Goal: Task Accomplishment & Management: Manage account settings

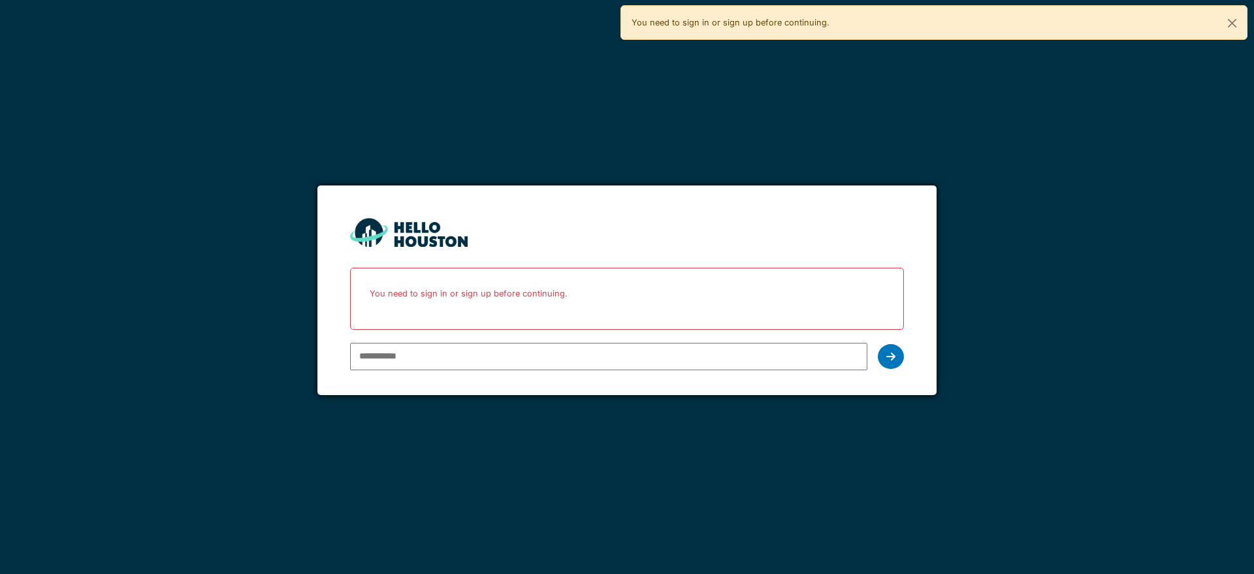
click at [864, 346] on div at bounding box center [626, 357] width 553 height 38
type input "**********"
click at [899, 360] on div at bounding box center [891, 356] width 26 height 25
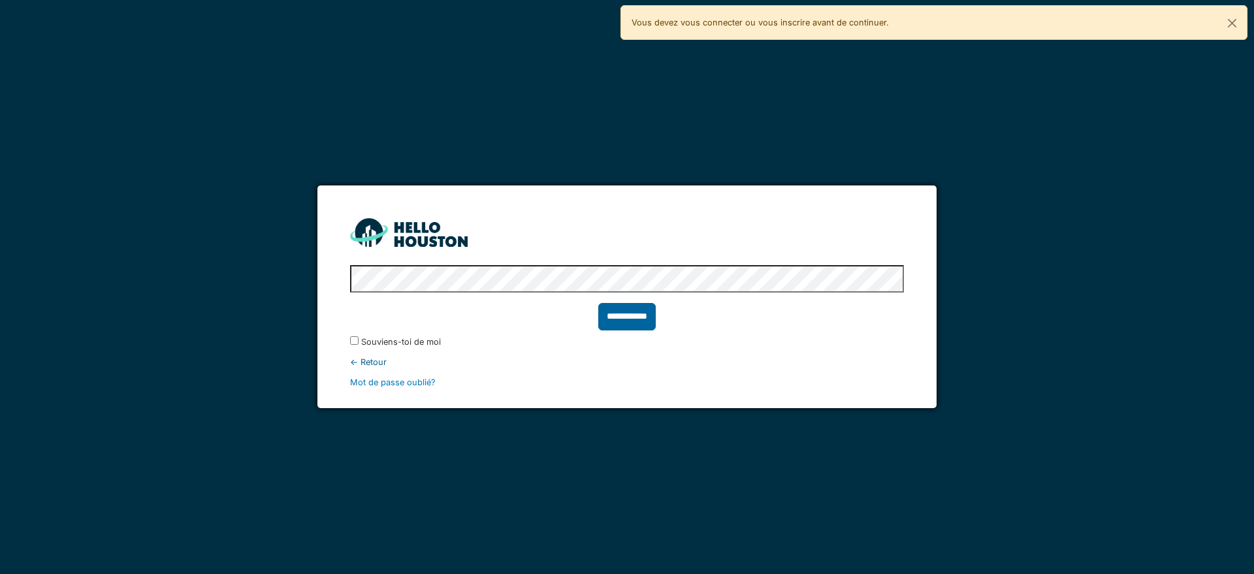
click at [647, 319] on input "**********" at bounding box center [626, 316] width 57 height 27
type input "******"
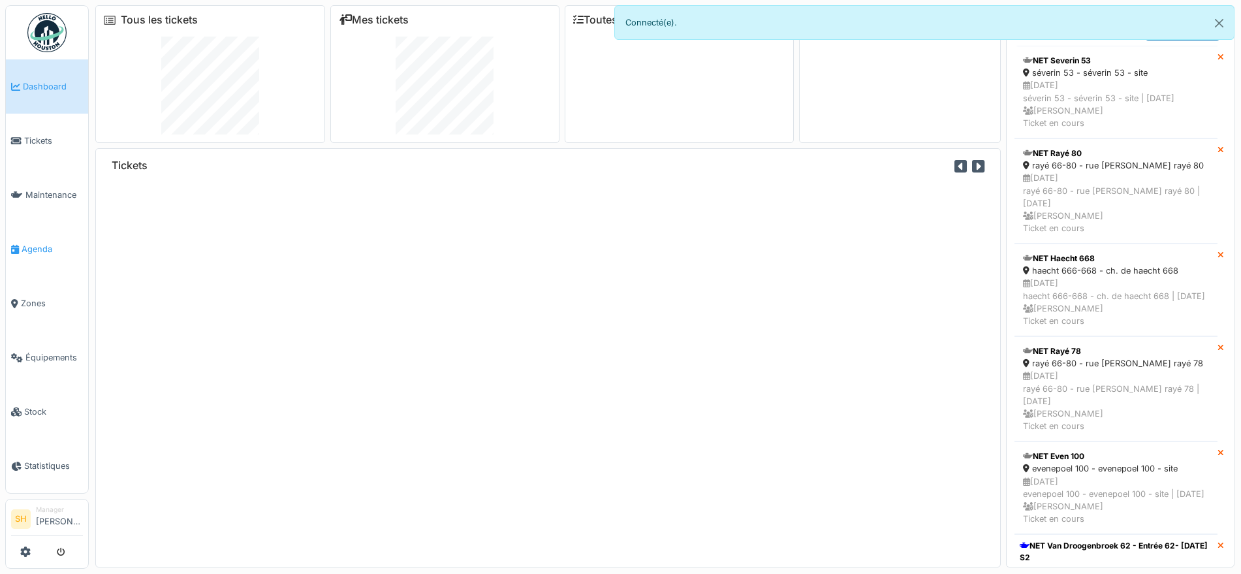
click at [38, 247] on span "Agenda" at bounding box center [52, 249] width 61 height 12
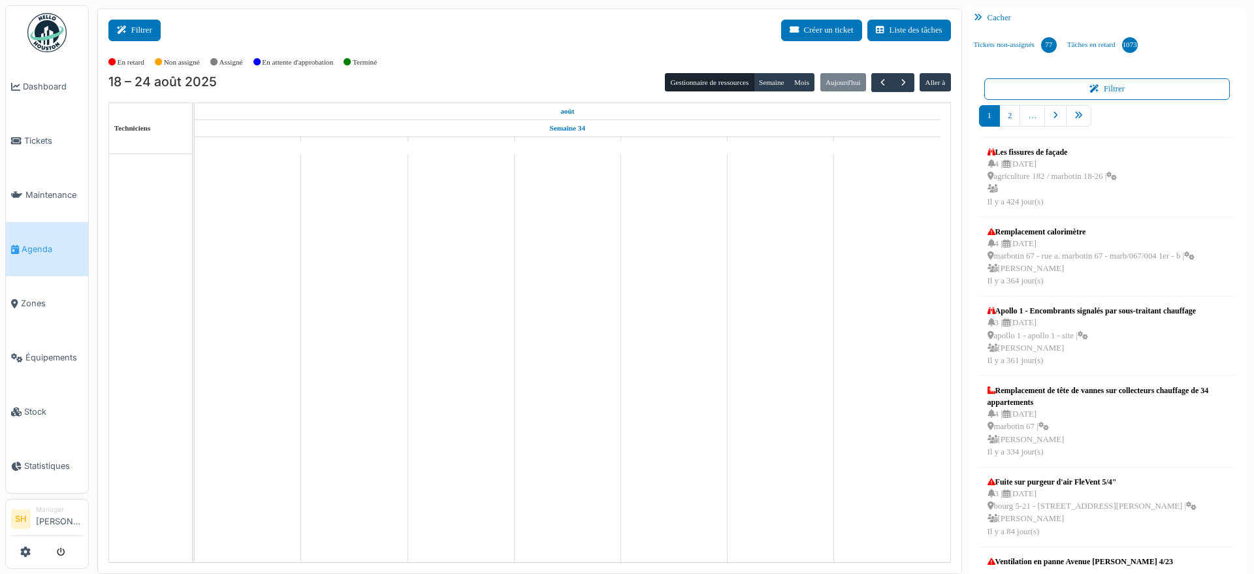
click at [153, 27] on button "Filtrer" at bounding box center [134, 31] width 52 height 22
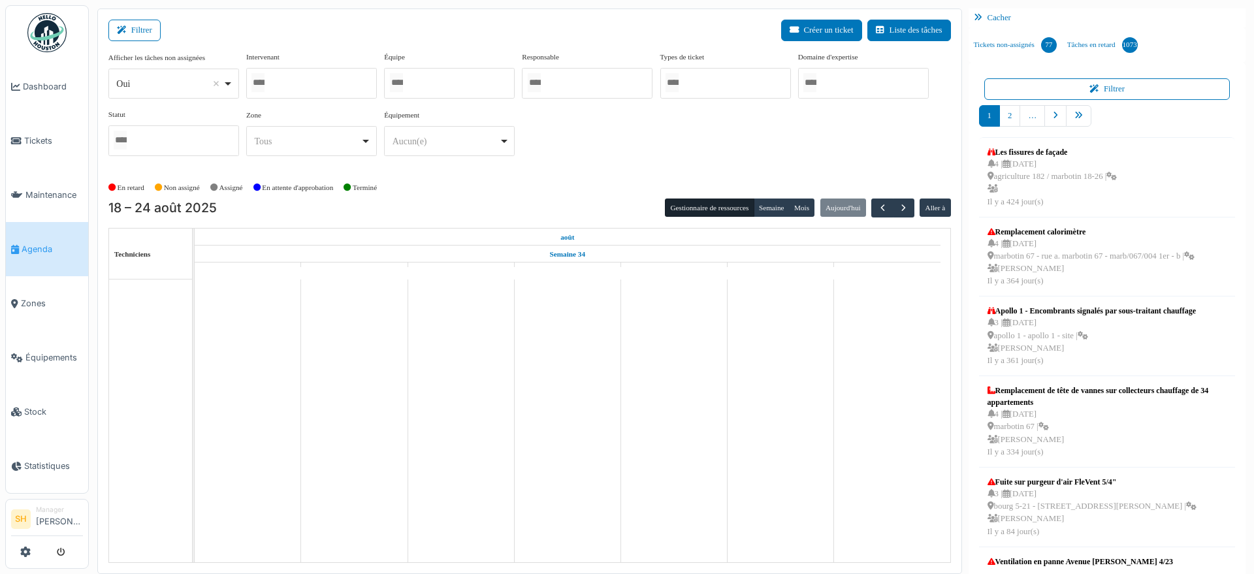
click at [403, 75] on input "Tous" at bounding box center [396, 82] width 13 height 19
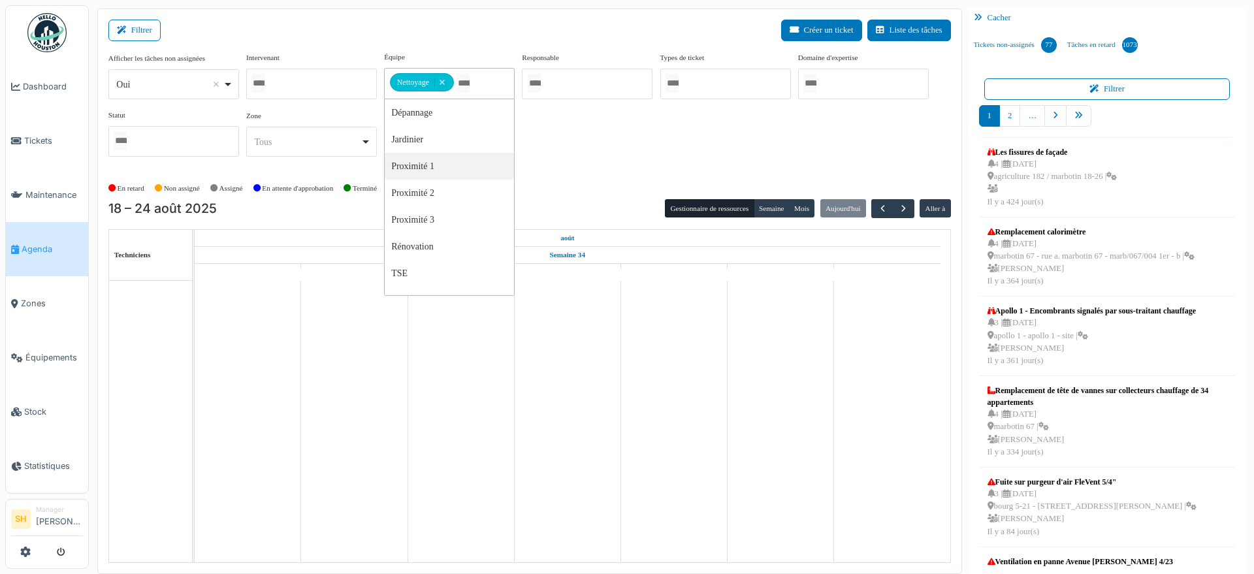
click at [603, 146] on div "Afficher les tâches non assignées *** Oui Remove item Oui Non Intervenant Abdel…" at bounding box center [529, 110] width 842 height 116
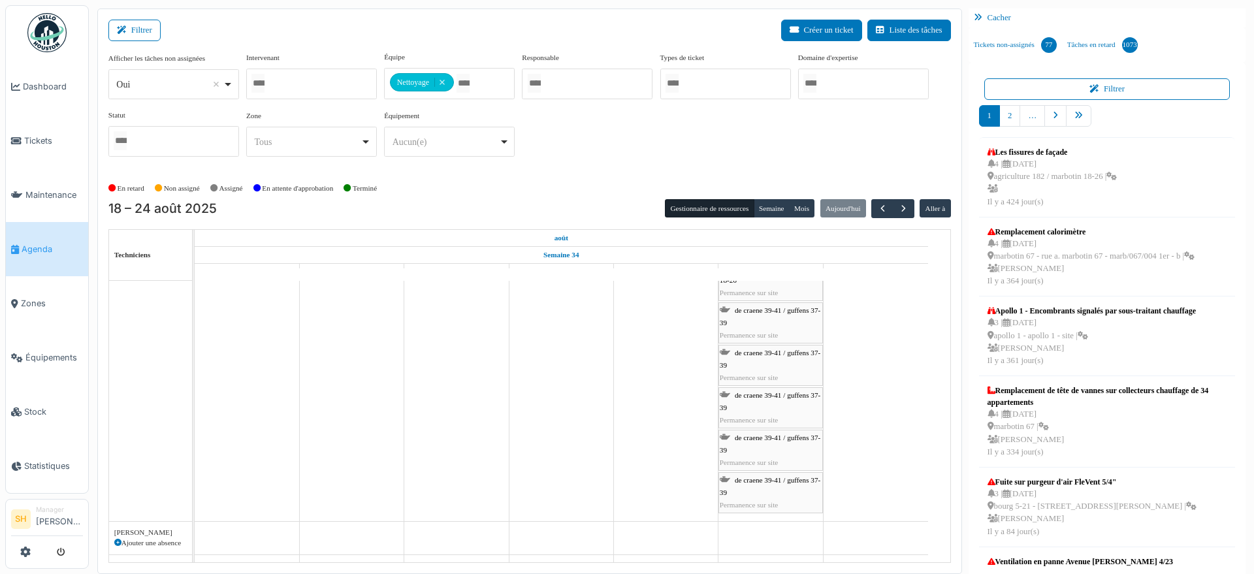
scroll to position [245, 0]
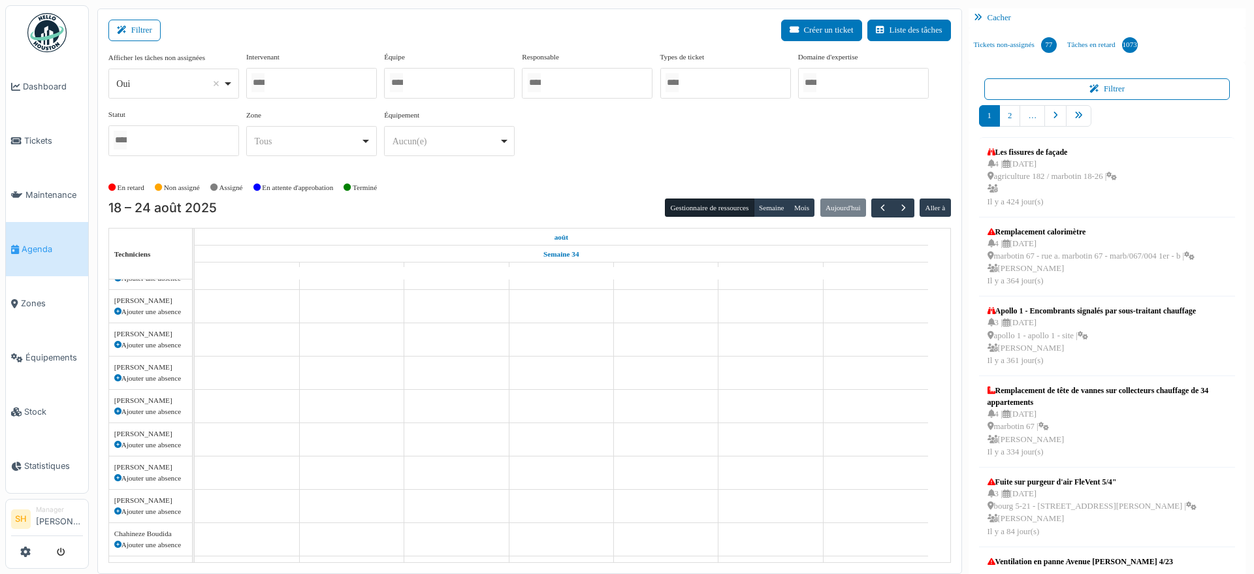
click at [439, 84] on div at bounding box center [449, 83] width 131 height 31
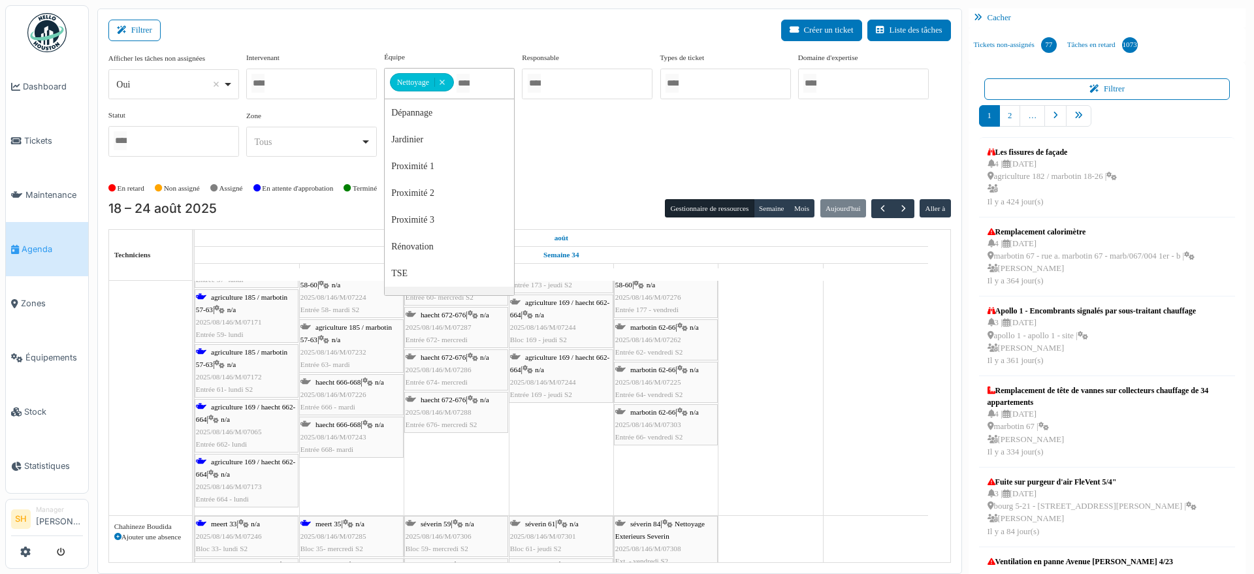
scroll to position [0, 0]
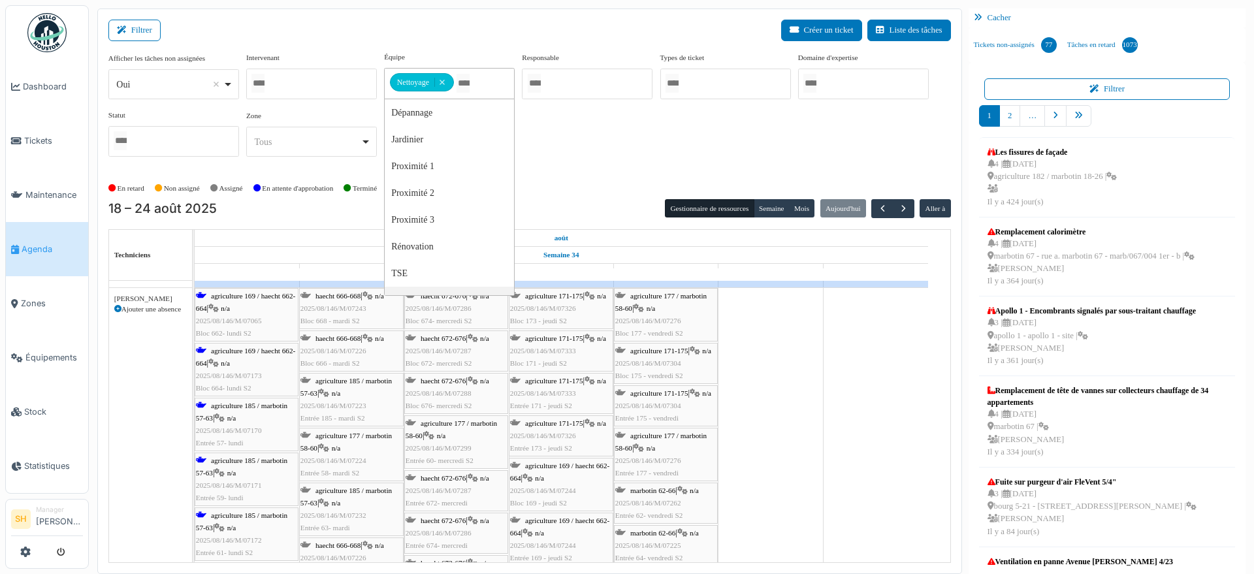
click at [229, 304] on span "n/a" at bounding box center [225, 308] width 9 height 8
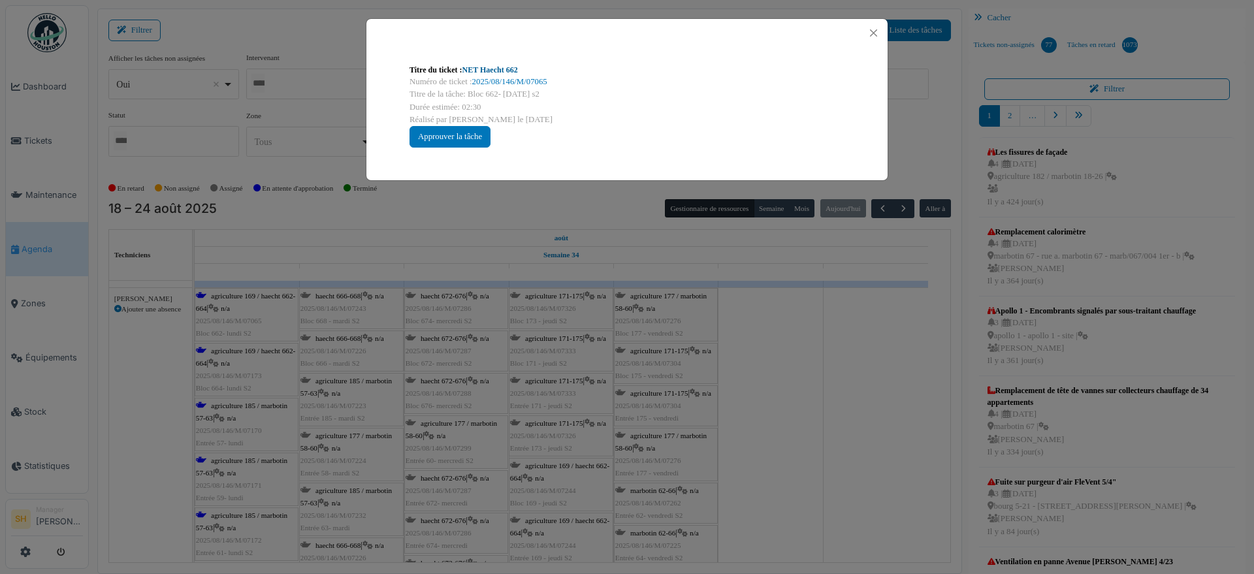
click at [494, 68] on link "NET Haecht 662" at bounding box center [490, 69] width 56 height 9
click at [850, 410] on div "Titre du ticket : NET Haecht 662 Numéro de ticket : 2025/08/146/M/07065 Titre d…" at bounding box center [627, 287] width 1254 height 574
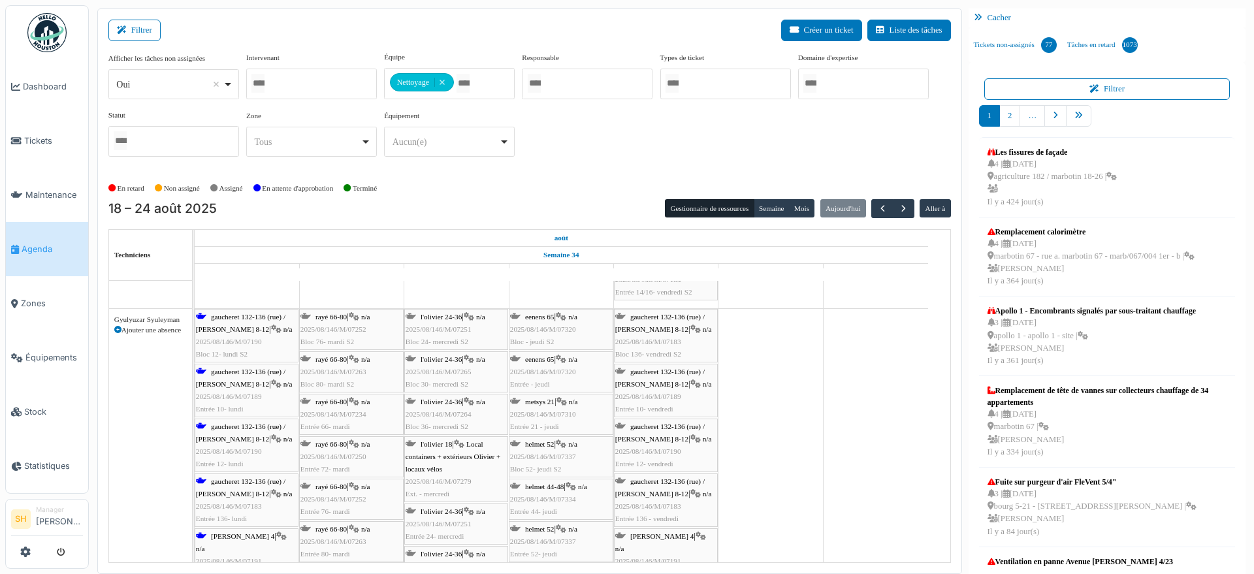
click at [236, 318] on span "gaucheret 132-136 (rue) / thomas 8-12" at bounding box center [240, 323] width 89 height 20
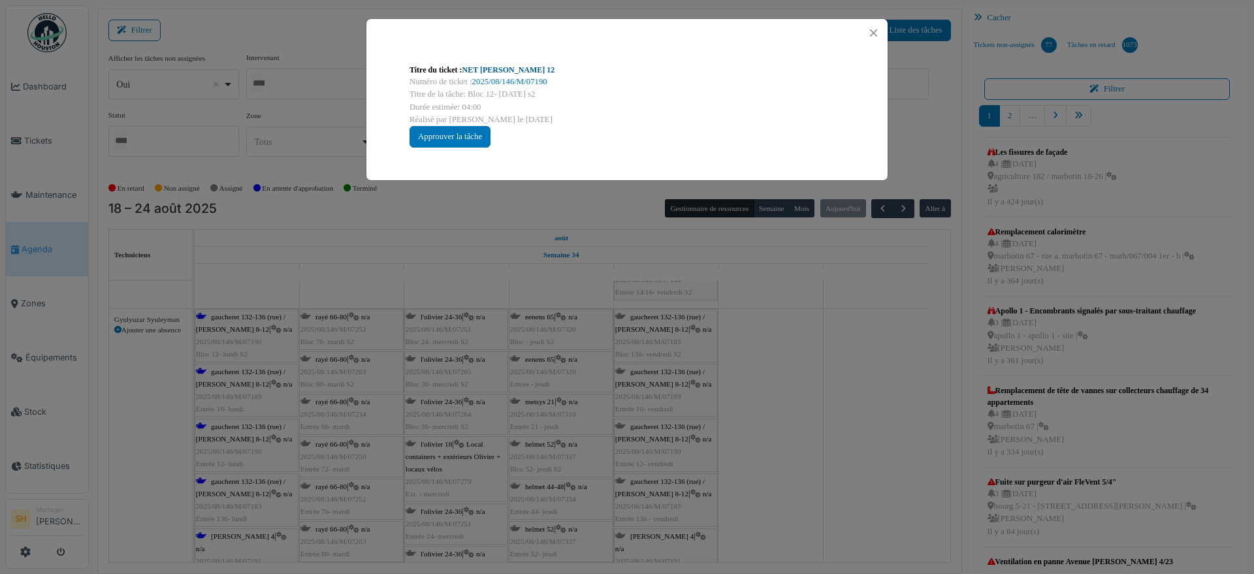
click at [501, 71] on link "NET Thomas 12" at bounding box center [508, 69] width 93 height 9
click at [795, 360] on div "Titre du ticket : NET Thomas 12 Numéro de ticket : 2025/08/146/M/07190 Titre de…" at bounding box center [627, 287] width 1254 height 574
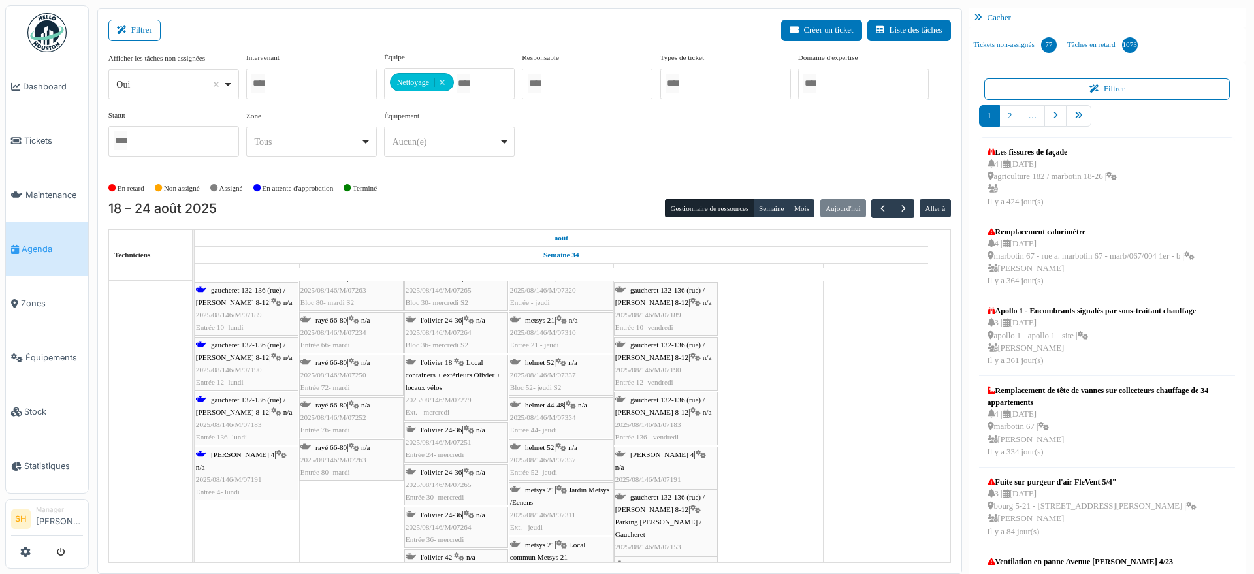
click at [237, 453] on span "thomas 4" at bounding box center [242, 455] width 63 height 8
click at [231, 396] on span "gaucheret 132-136 (rue) / thomas 8-12" at bounding box center [240, 406] width 89 height 20
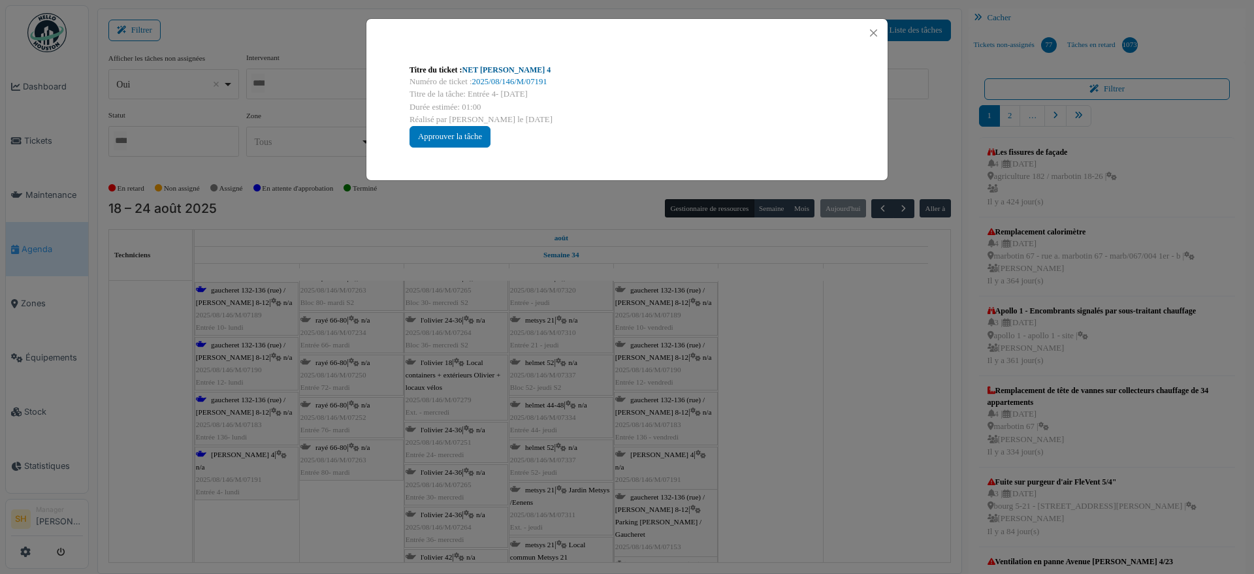
click at [479, 72] on link "NET Thomas 4" at bounding box center [506, 69] width 89 height 9
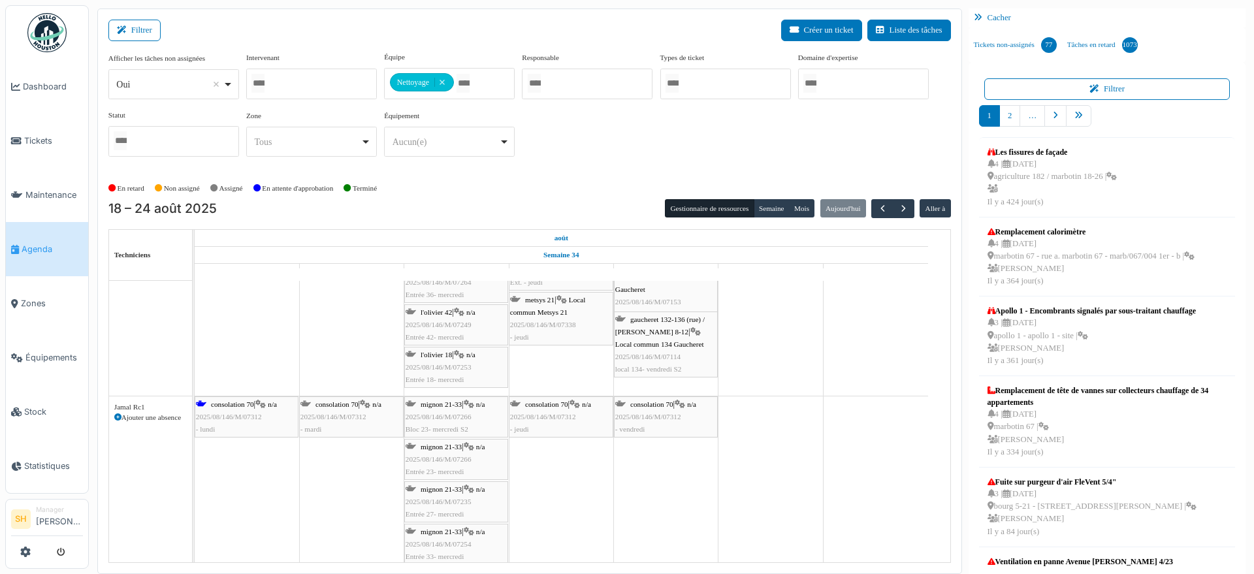
click at [247, 403] on span "consolation 70" at bounding box center [232, 404] width 43 height 8
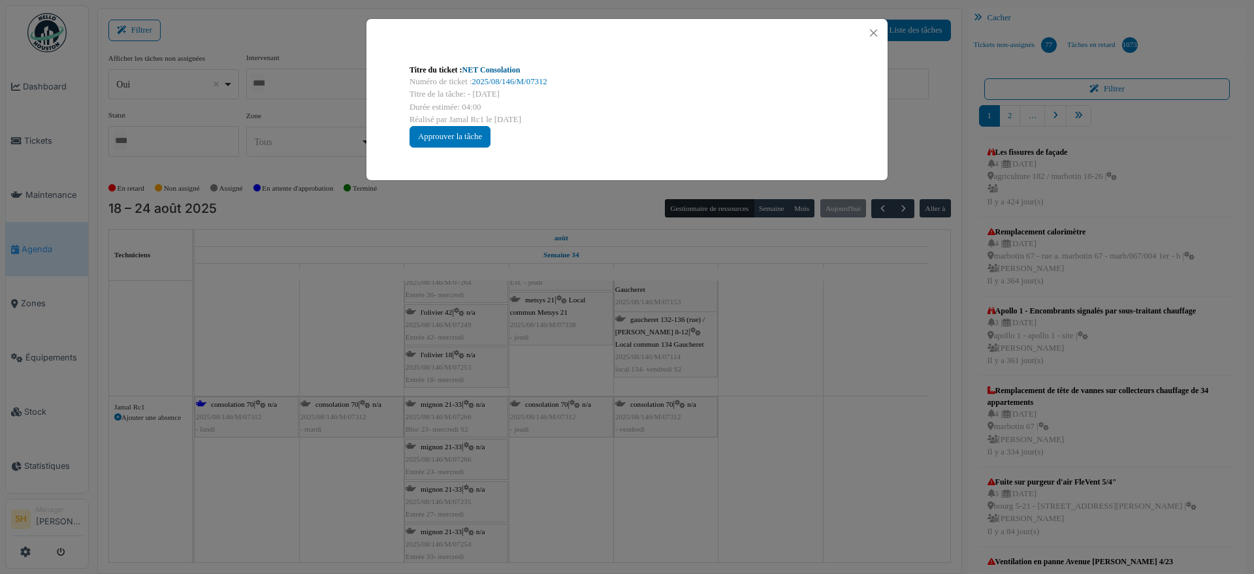
click at [505, 66] on link "NET Consolation" at bounding box center [491, 69] width 58 height 9
click at [598, 449] on div "Titre du ticket : NET Consolation Numéro de ticket : 2025/08/146/M/07312 Titre …" at bounding box center [627, 287] width 1254 height 574
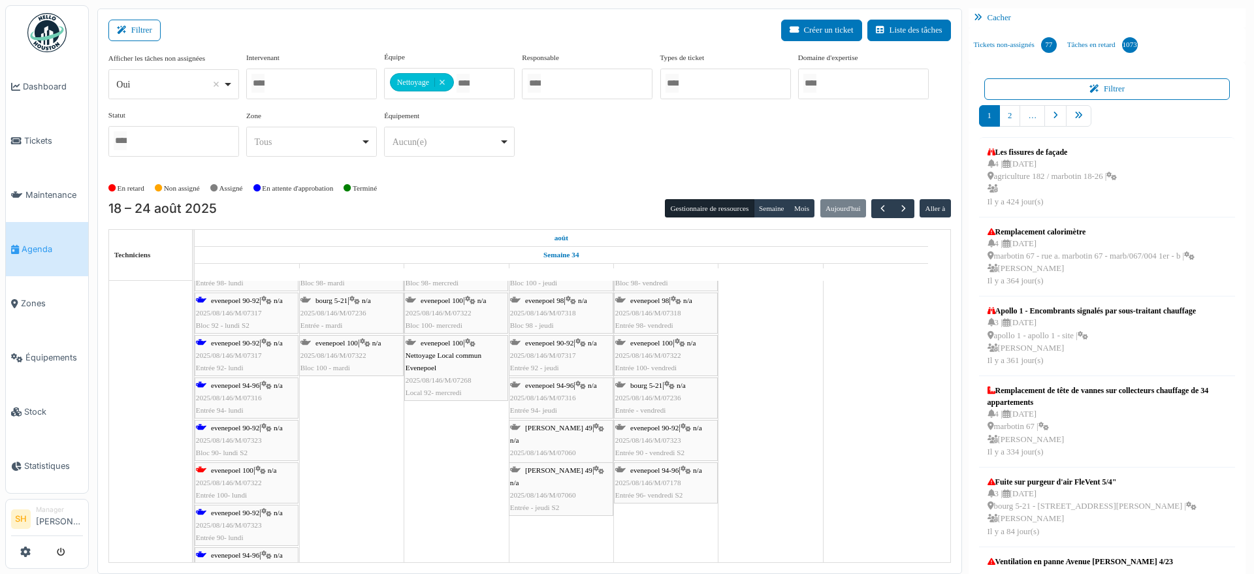
scroll to position [2041, 0]
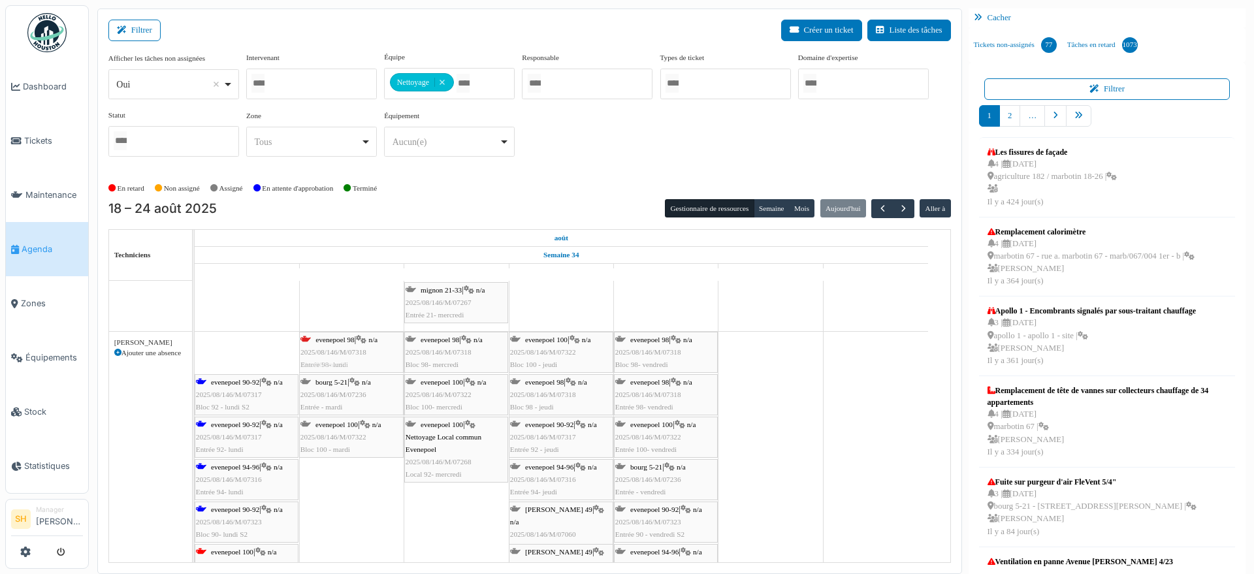
drag, startPoint x: 247, startPoint y: 349, endPoint x: 314, endPoint y: 349, distance: 66.6
click at [195, 349] on div "evenepoel 98 | n/a 2025/08/146/M/07318 Entrée 98- lundi evenepoel 98 | n/a 2025…" at bounding box center [195, 505] width 0 height 346
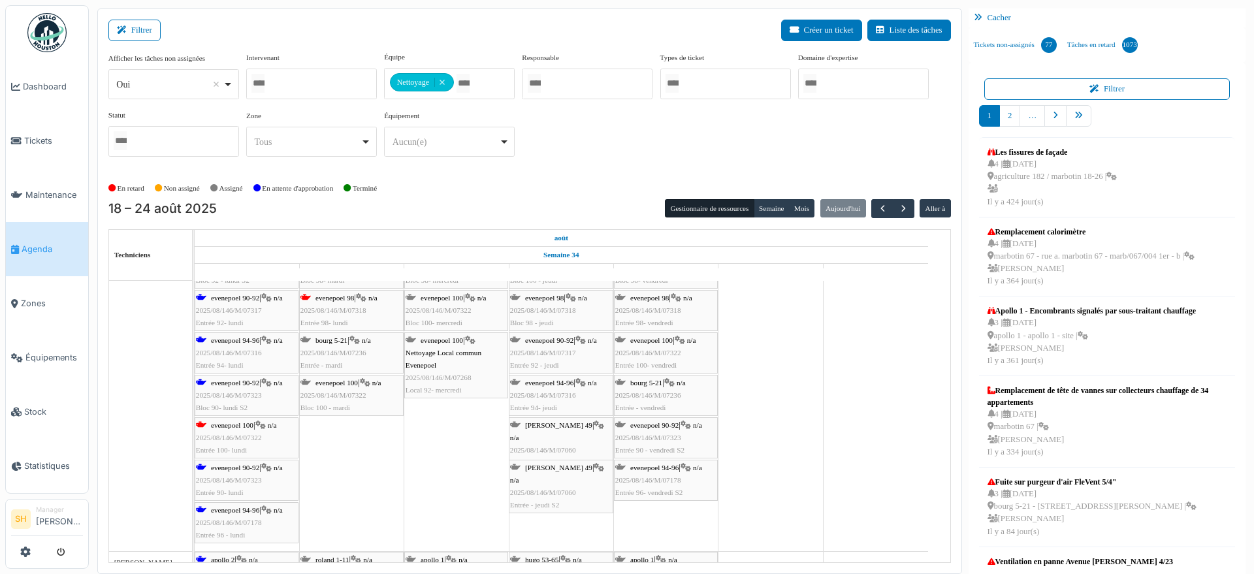
scroll to position [2204, 0]
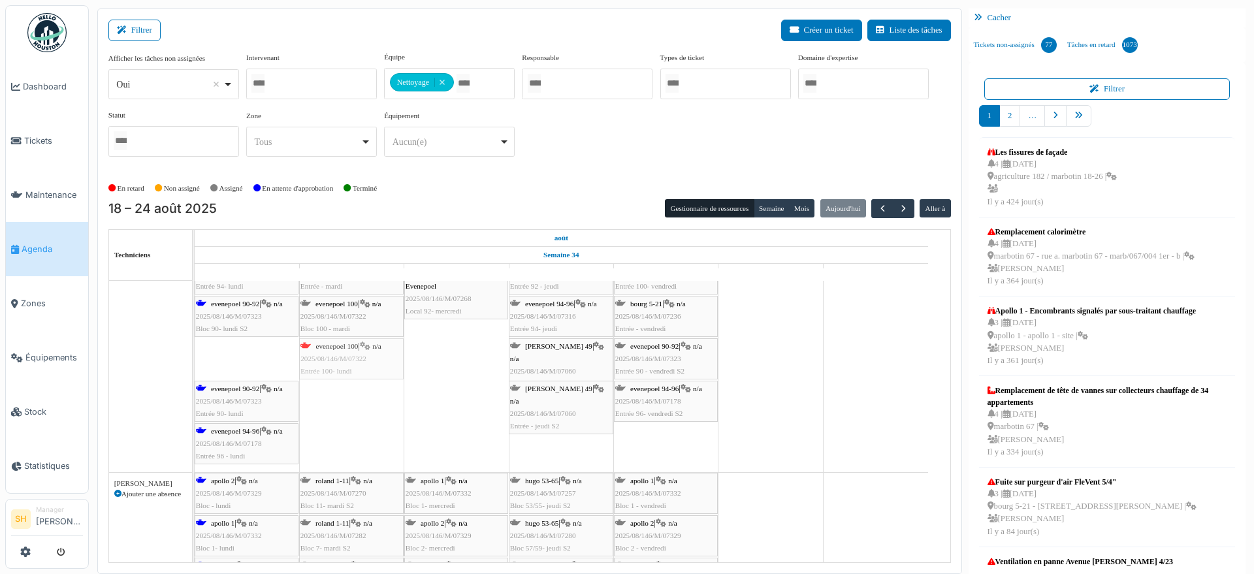
click at [195, 359] on div "evenepoel 90-92 | n/a 2025/08/146/M/07317 Bloc 92 - lundi S2 evenepoel 98 | n/a…" at bounding box center [195, 320] width 0 height 304
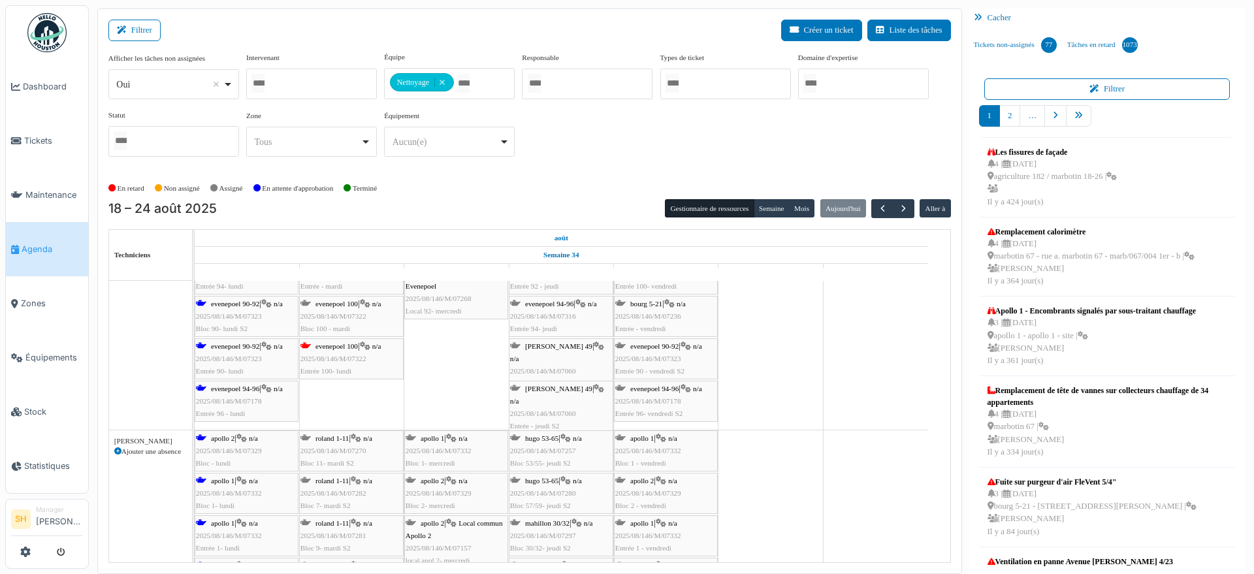
click at [238, 393] on div "evenepoel 94-96 | n/a 2025/08/146/M/07178 Entrée 96 - lundi" at bounding box center [246, 402] width 101 height 38
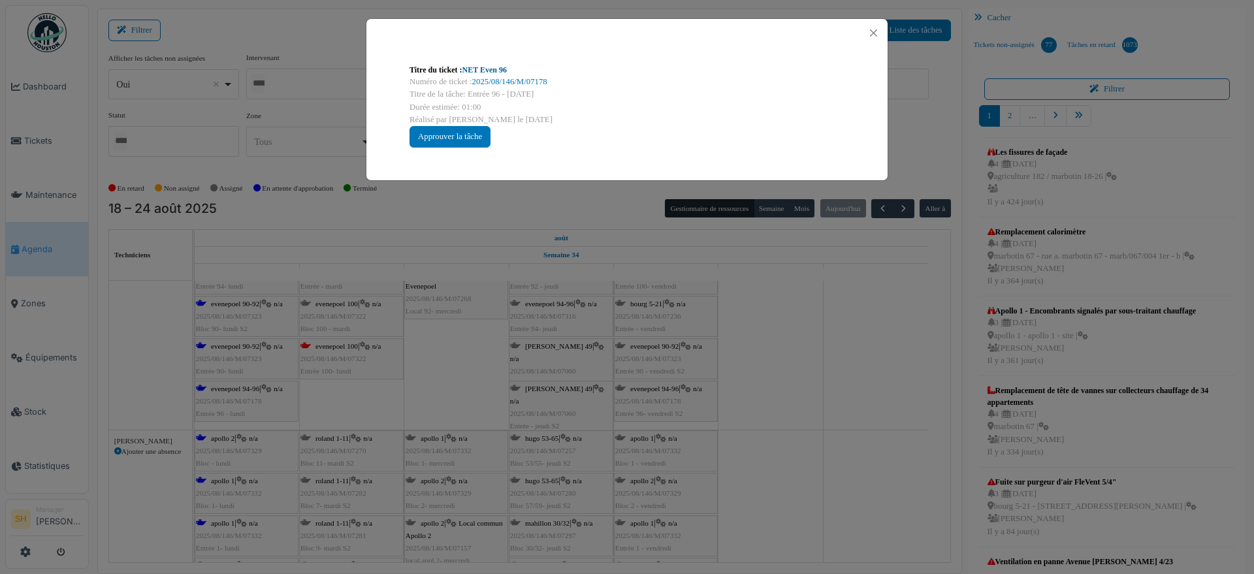
click at [480, 71] on link "NET Even 96" at bounding box center [484, 69] width 44 height 9
click at [817, 438] on div "Titre du ticket : NET Even 96 Numéro de ticket : 2025/08/146/M/07178 Titre de l…" at bounding box center [627, 287] width 1254 height 574
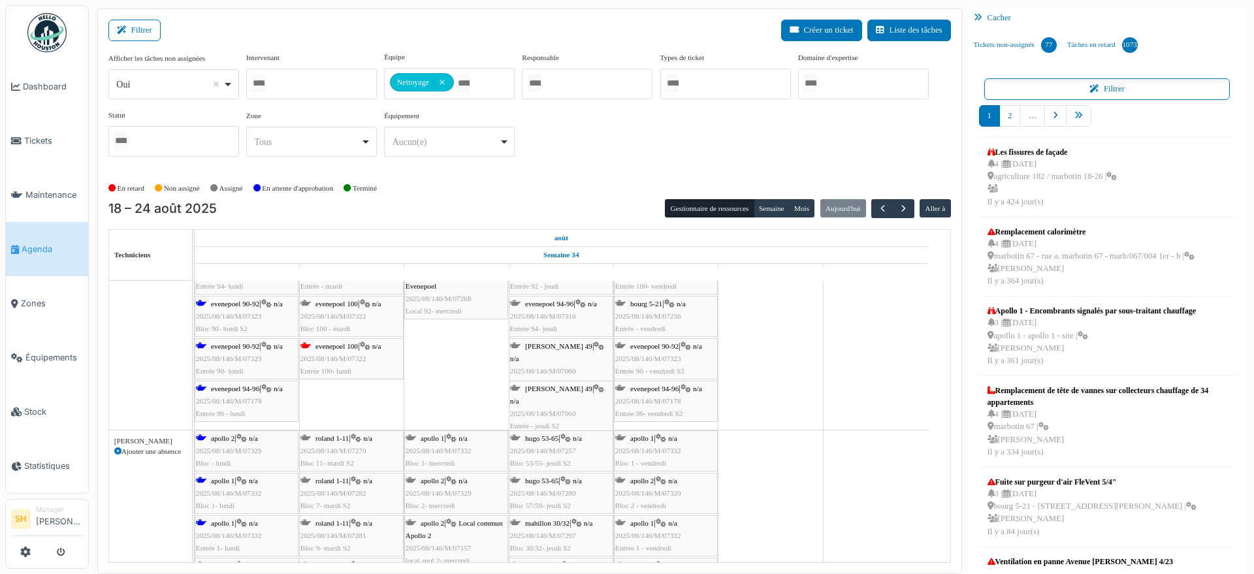
click at [220, 390] on span "evenepoel 94-96" at bounding box center [235, 389] width 48 height 8
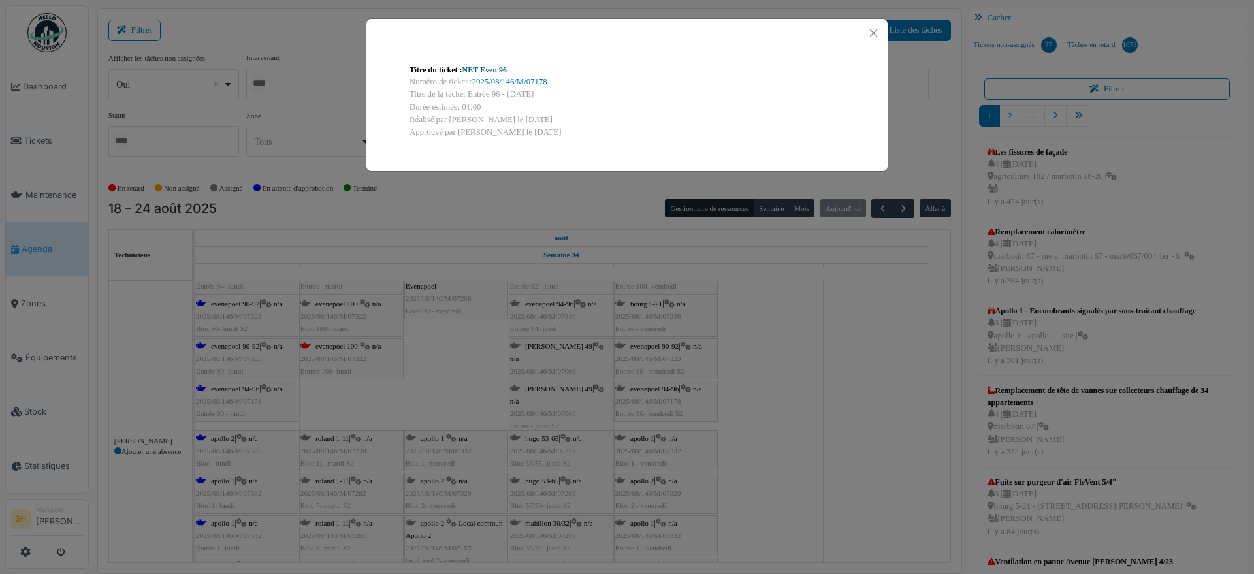
click at [492, 67] on link "NET Even 96" at bounding box center [484, 69] width 44 height 9
click at [936, 468] on div "Titre du ticket : NET Even 96 Numéro de ticket : 2025/08/146/M/07178 Titre de l…" at bounding box center [627, 287] width 1254 height 574
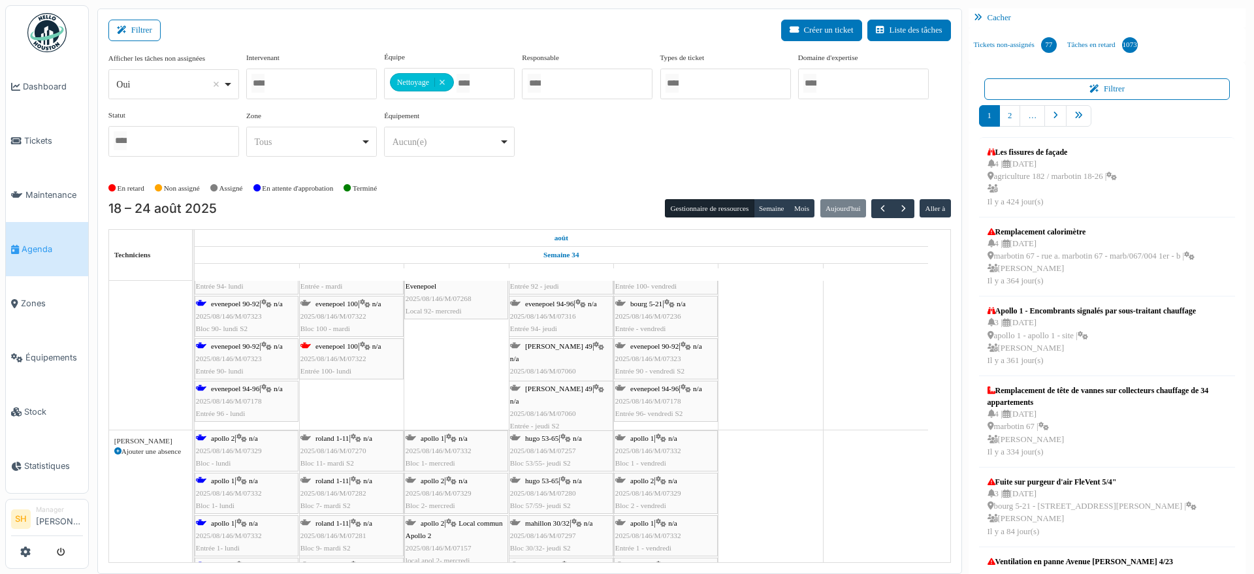
click at [213, 439] on span "apollo 2" at bounding box center [223, 438] width 24 height 8
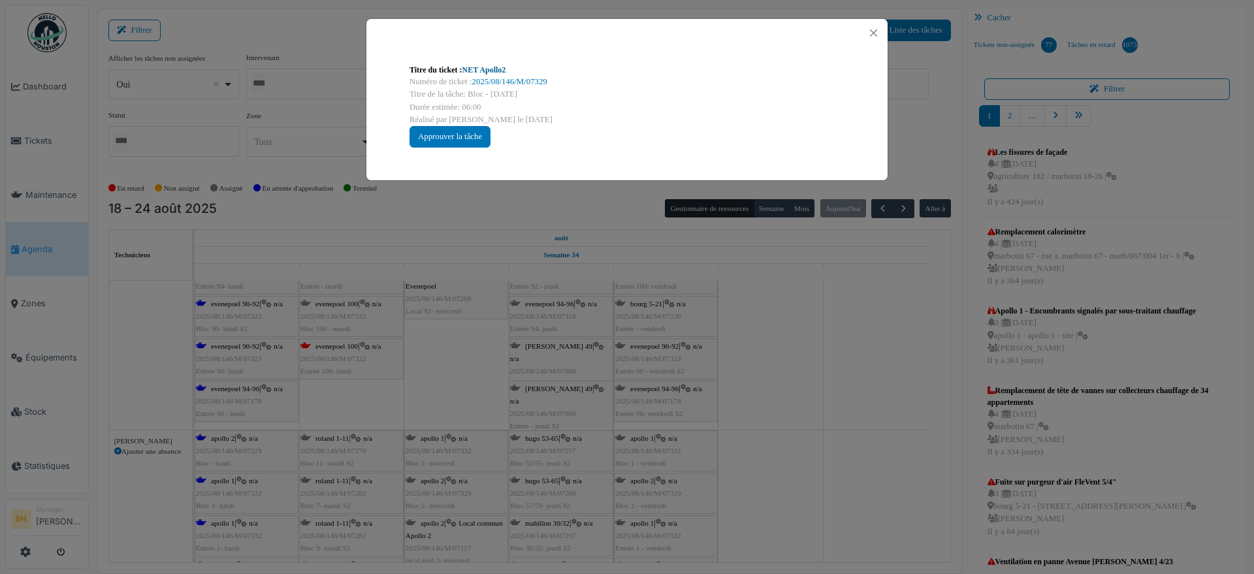
click at [471, 69] on link "NET Apollo2" at bounding box center [484, 69] width 44 height 9
drag, startPoint x: 859, startPoint y: 440, endPoint x: 411, endPoint y: 399, distance: 449.2
click at [839, 443] on div "Titre du ticket : NET Apollo2 Numéro de ticket : 2025/08/146/M/07329 Titre de l…" at bounding box center [627, 287] width 1254 height 574
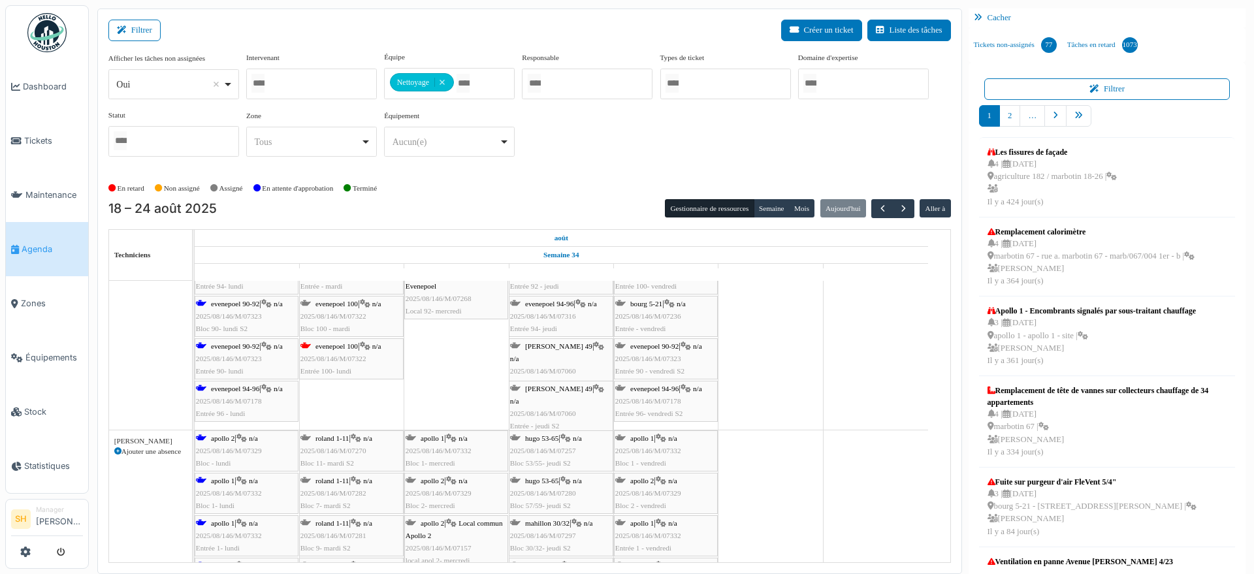
scroll to position [2367, 0]
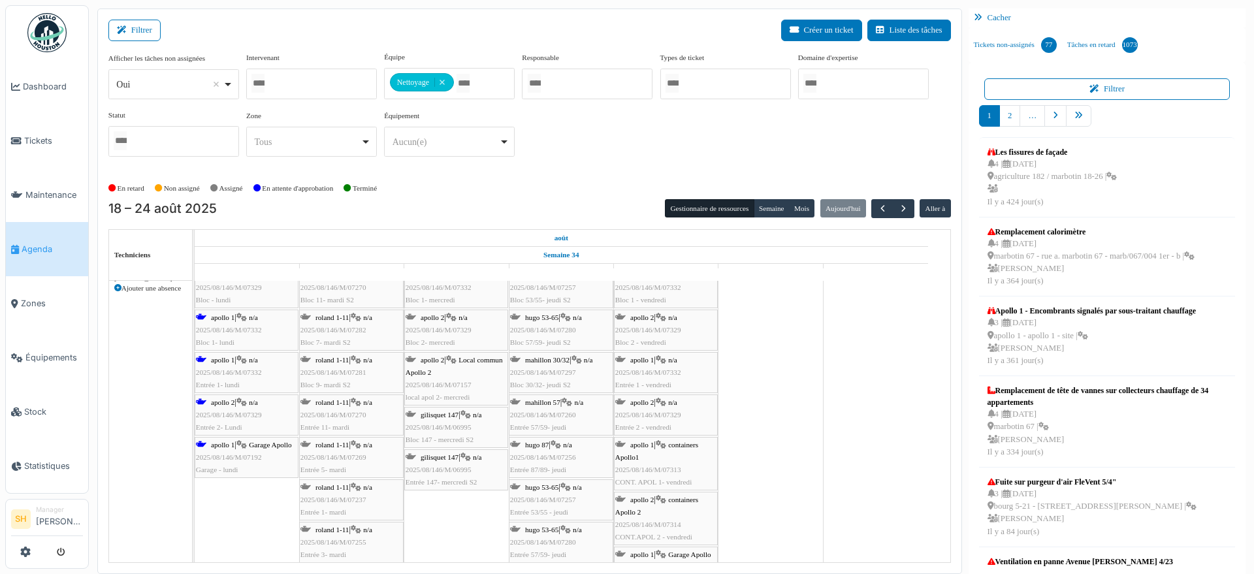
click at [221, 441] on span "apollo 1" at bounding box center [223, 445] width 24 height 8
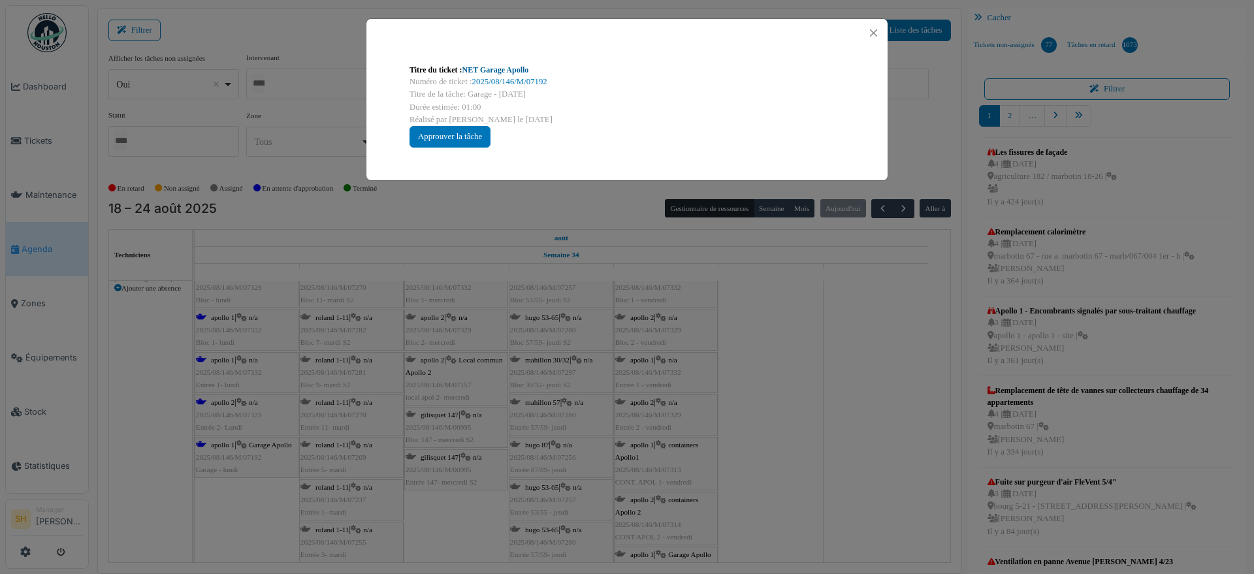
click at [513, 69] on link "NET Garage Apollo" at bounding box center [495, 69] width 67 height 9
click at [837, 407] on div "Titre du ticket : NET Garage Apollo Numéro de ticket : 2025/08/146/M/07192 Titr…" at bounding box center [627, 287] width 1254 height 574
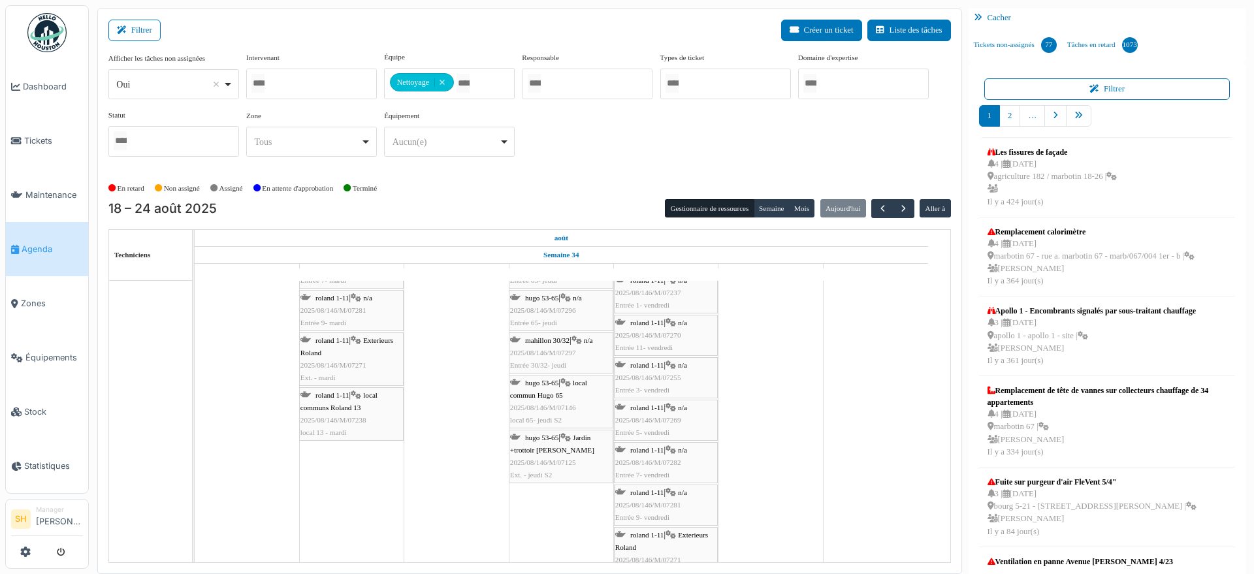
scroll to position [2857, 0]
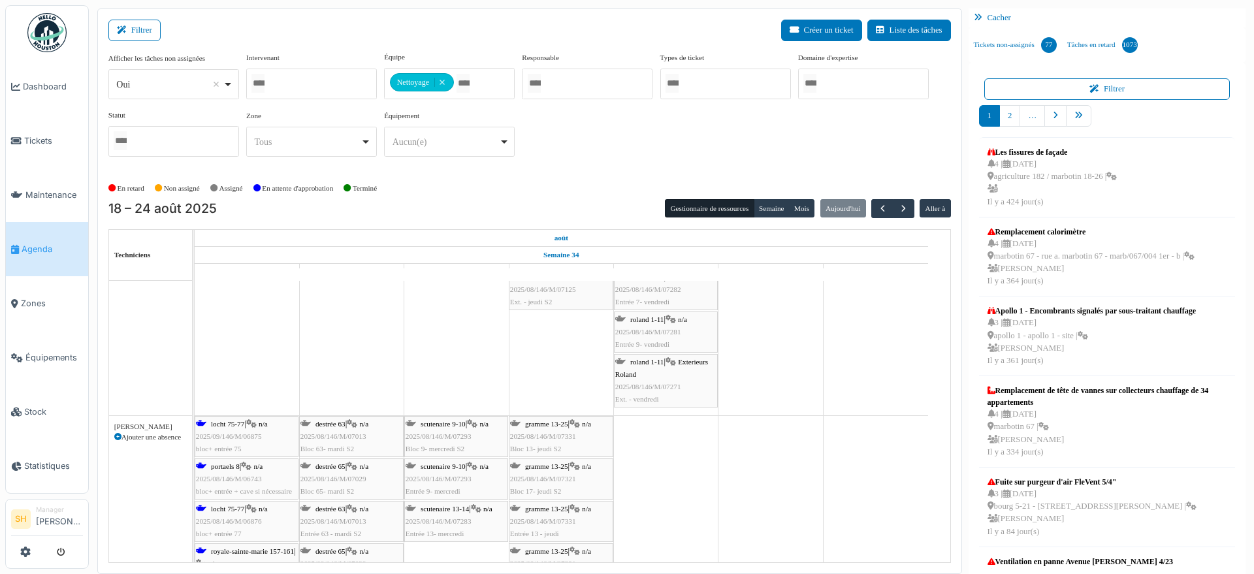
click at [220, 430] on div "locht 75-77 | n/a 2025/09/146/M/06875 bloc+ entrée 75" at bounding box center [246, 437] width 101 height 38
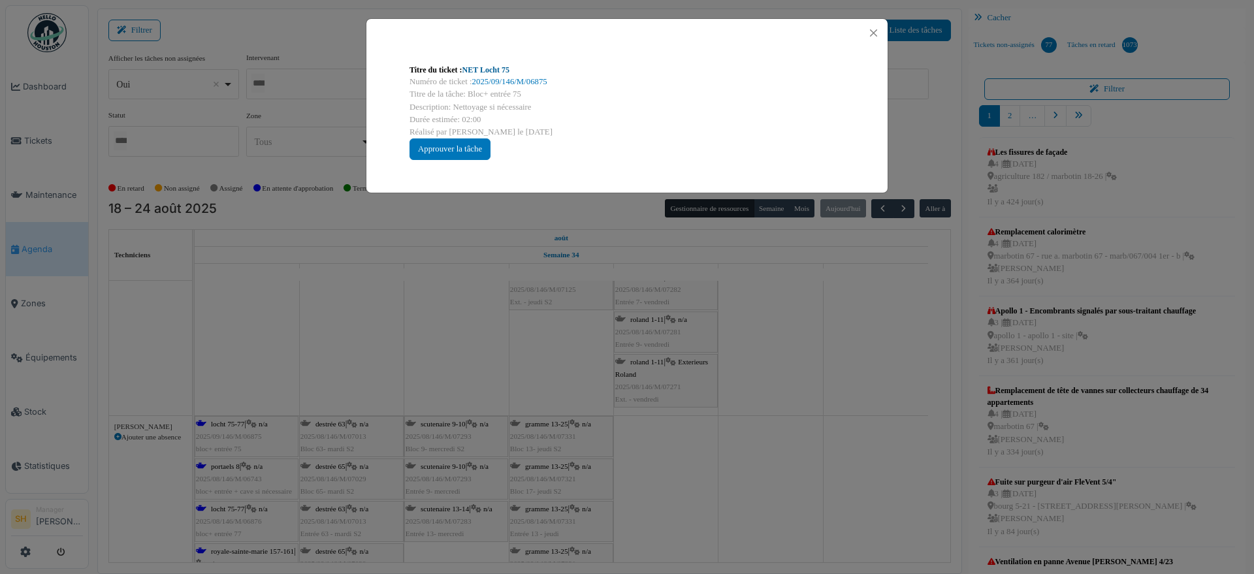
click at [488, 69] on link "NET Locht 75" at bounding box center [485, 69] width 47 height 9
click at [718, 402] on div "Titre du ticket : NET Locht 75 Numéro de ticket : 2025/09/146/M/06875 Titre de …" at bounding box center [627, 287] width 1254 height 574
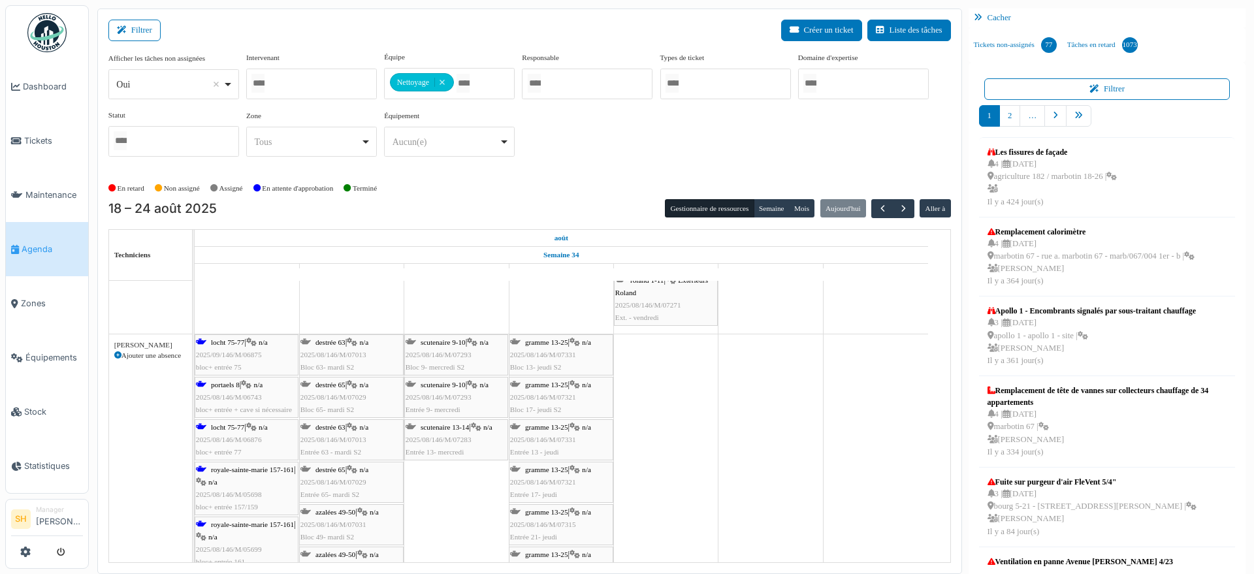
scroll to position [3020, 0]
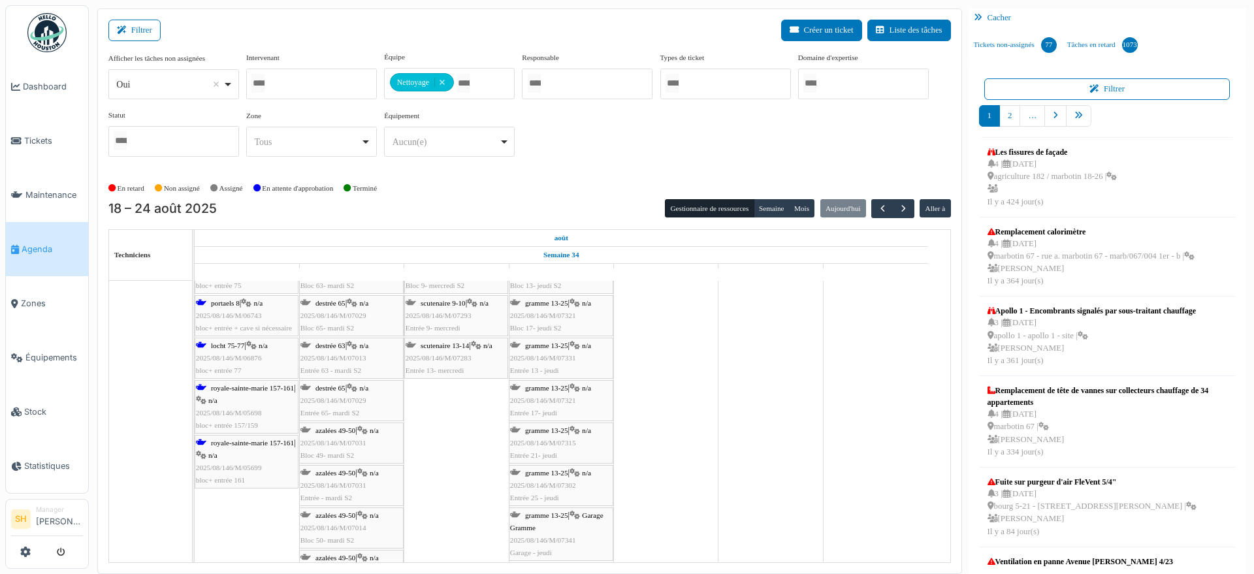
click at [225, 387] on span "royale-sainte-marie 157-161" at bounding box center [252, 388] width 83 height 8
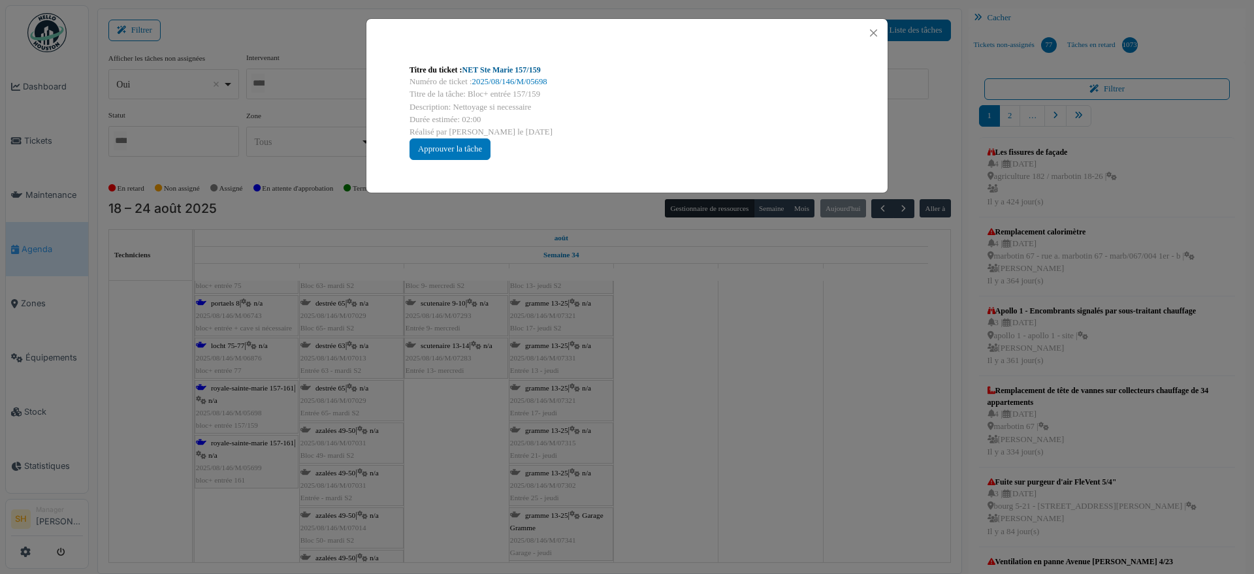
click at [502, 71] on link "NET Ste Marie 157/159" at bounding box center [501, 69] width 78 height 9
click at [779, 402] on div "Titre du ticket : NET Ste Marie 157/159 Numéro de ticket : 2025/08/146/M/05698 …" at bounding box center [627, 287] width 1254 height 574
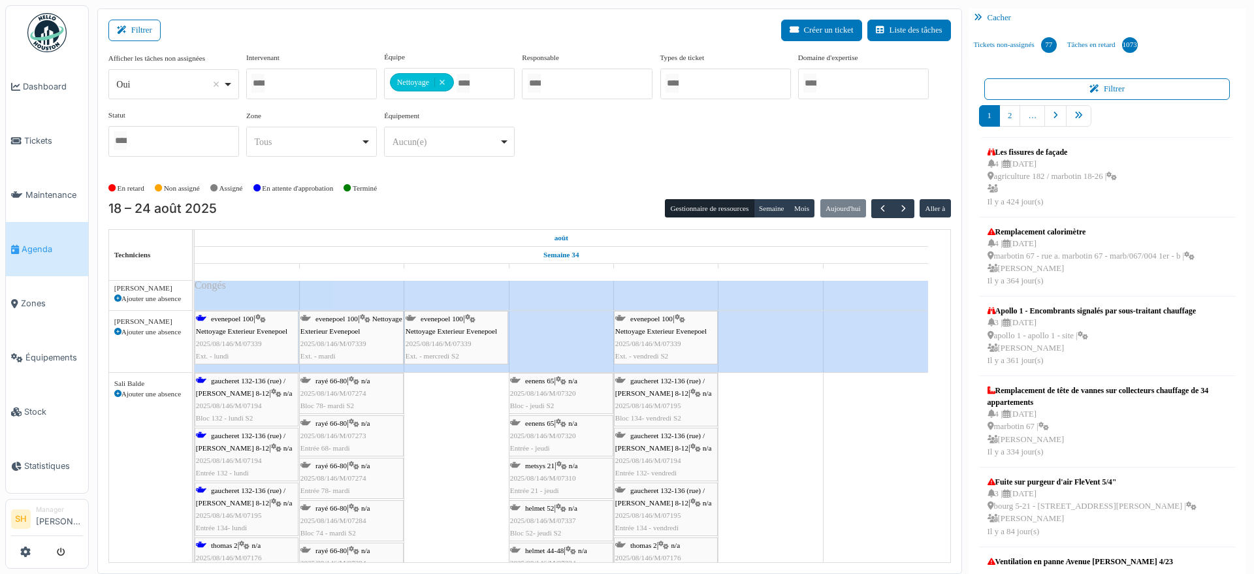
scroll to position [3347, 0]
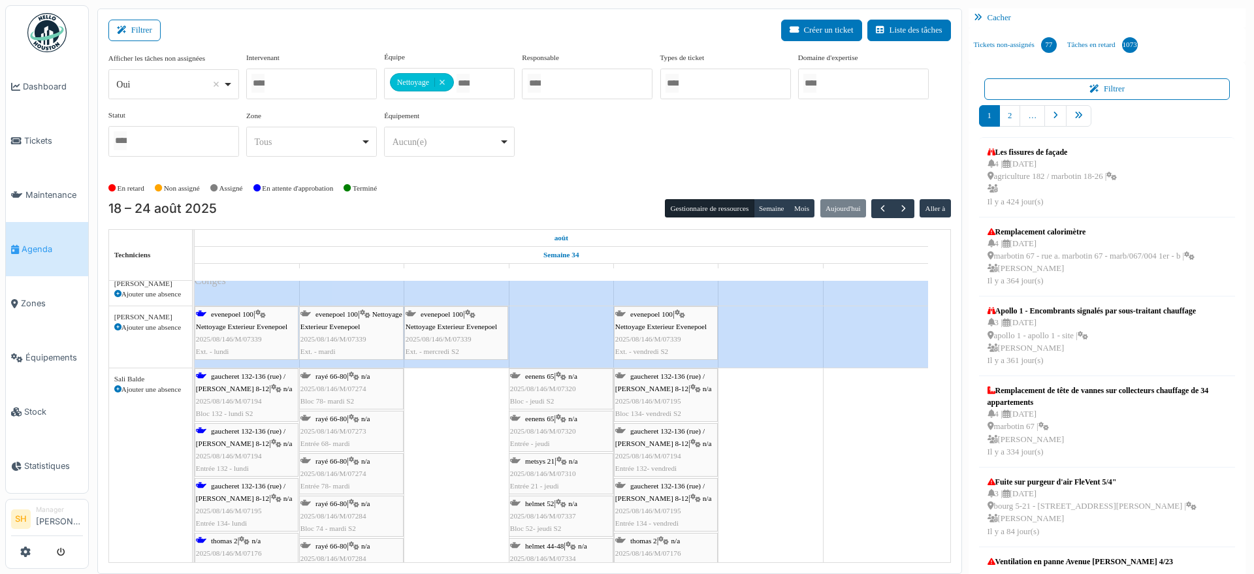
click at [255, 382] on div "gaucheret 132-136 (rue) / thomas 8-12 | n/a 2025/08/146/M/07194 Bloc 132 - lund…" at bounding box center [246, 395] width 101 height 50
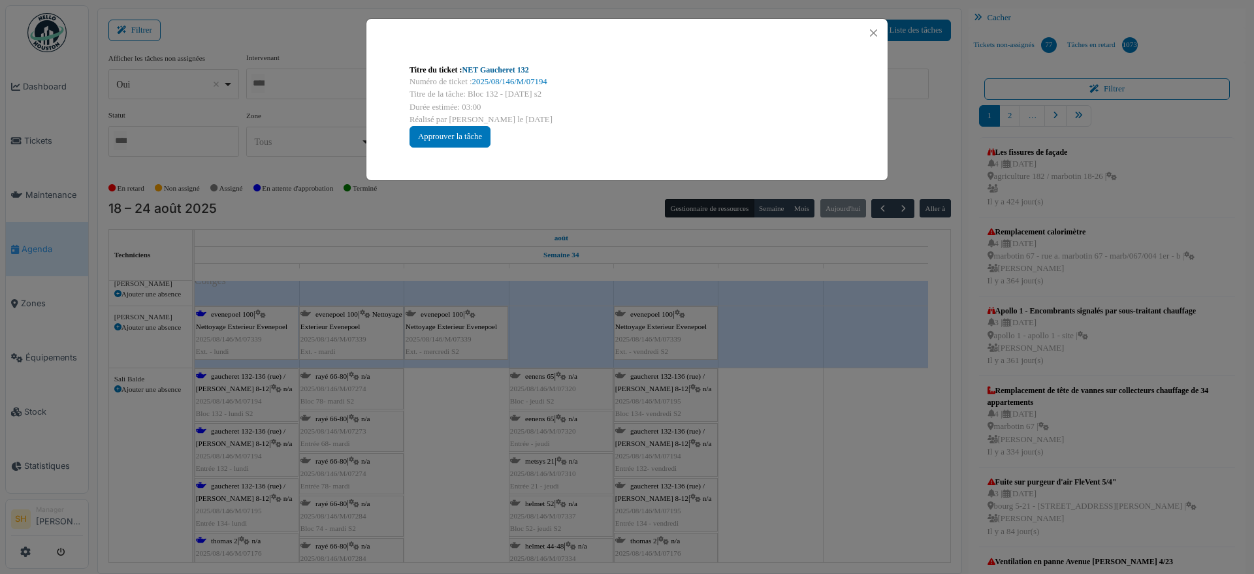
click at [491, 65] on link "NET Gaucheret 132" at bounding box center [495, 69] width 67 height 9
click at [701, 452] on div "Titre du ticket : NET Gaucheret 132 Numéro de ticket : 2025/08/146/M/07194 Titr…" at bounding box center [627, 287] width 1254 height 574
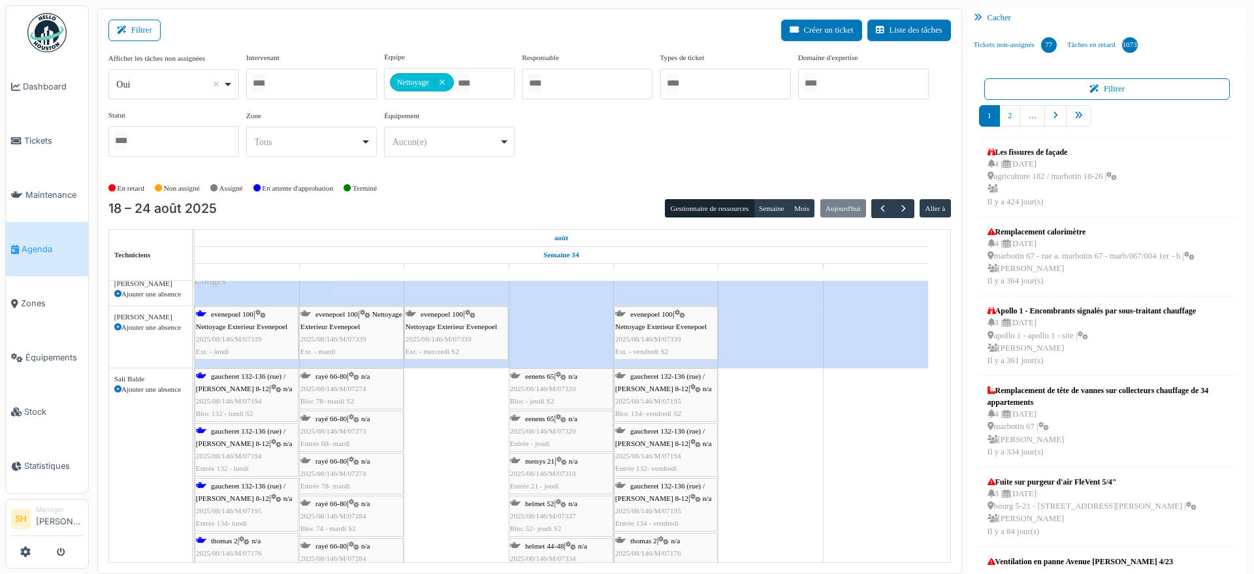
click at [271, 494] on icon at bounding box center [276, 498] width 10 height 8
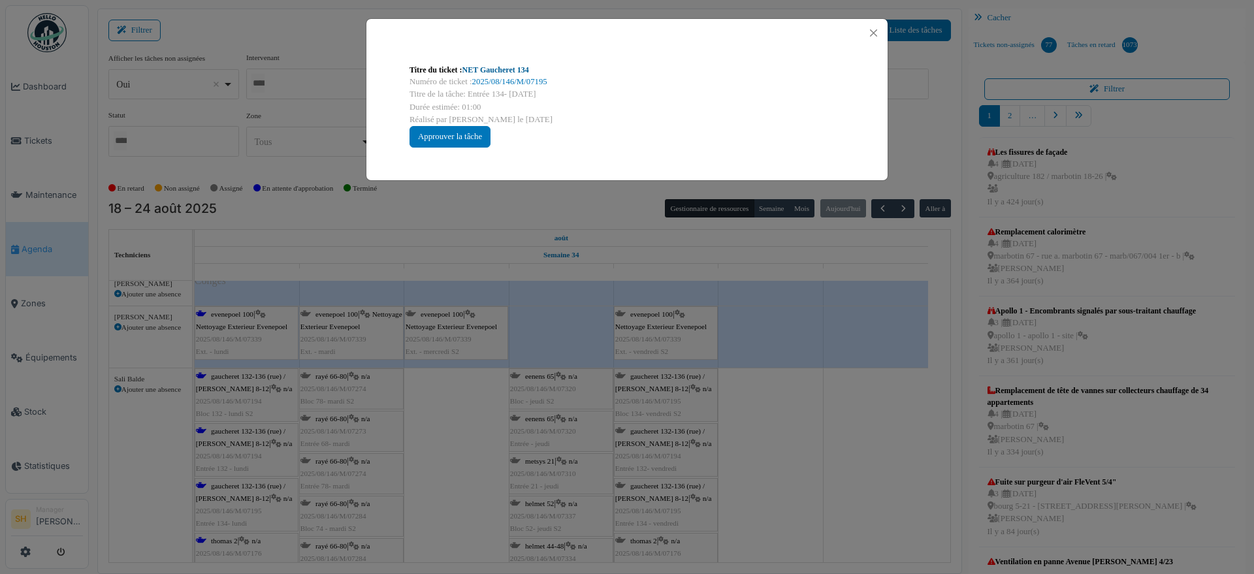
click at [490, 71] on link "NET Gaucheret 134" at bounding box center [495, 69] width 67 height 9
click at [734, 501] on div "Titre du ticket : NET Gaucheret 134 Numéro de ticket : 2025/08/146/M/07195 Titr…" at bounding box center [627, 287] width 1254 height 574
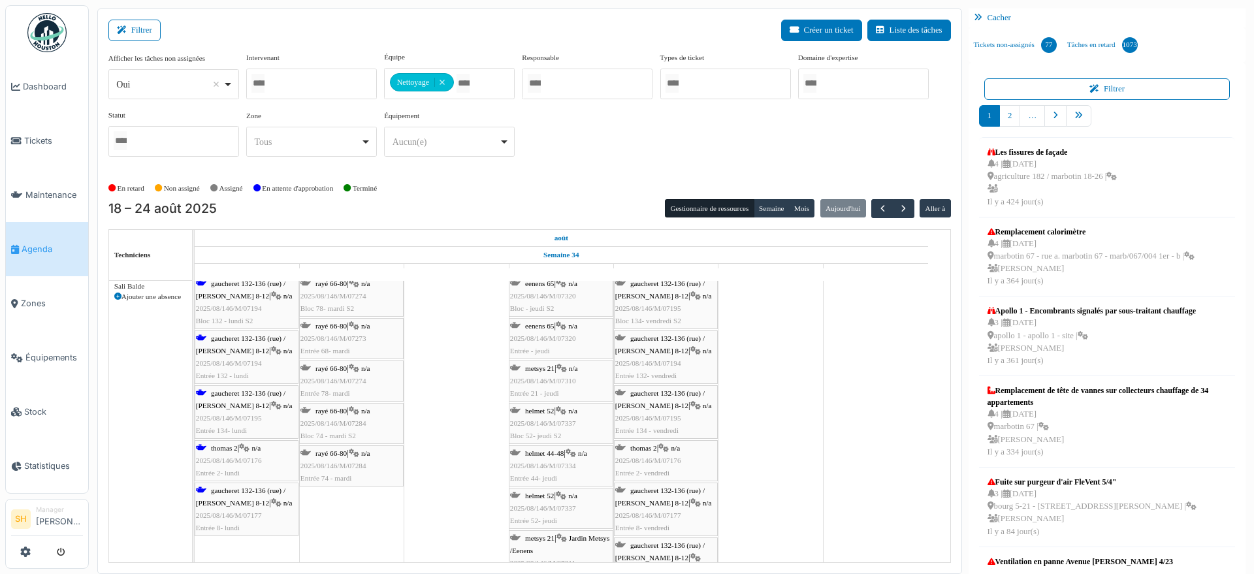
scroll to position [3510, 0]
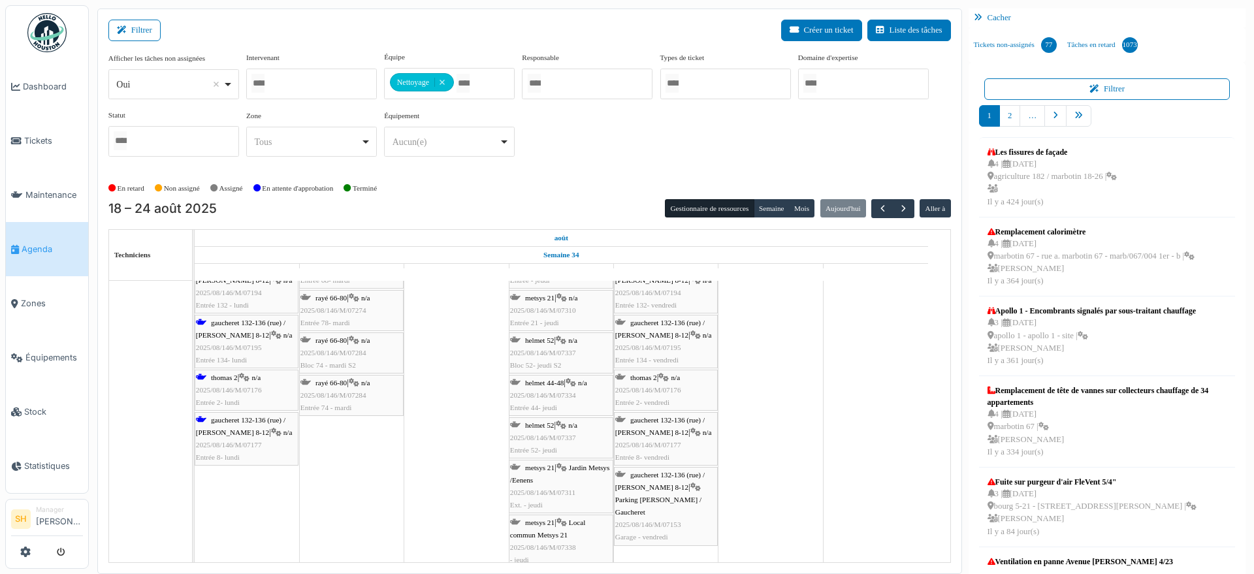
click at [257, 438] on div "gaucheret 132-136 (rue) / thomas 8-12 | n/a 2025/08/146/M/07177 Entrée 8- lundi" at bounding box center [246, 439] width 101 height 50
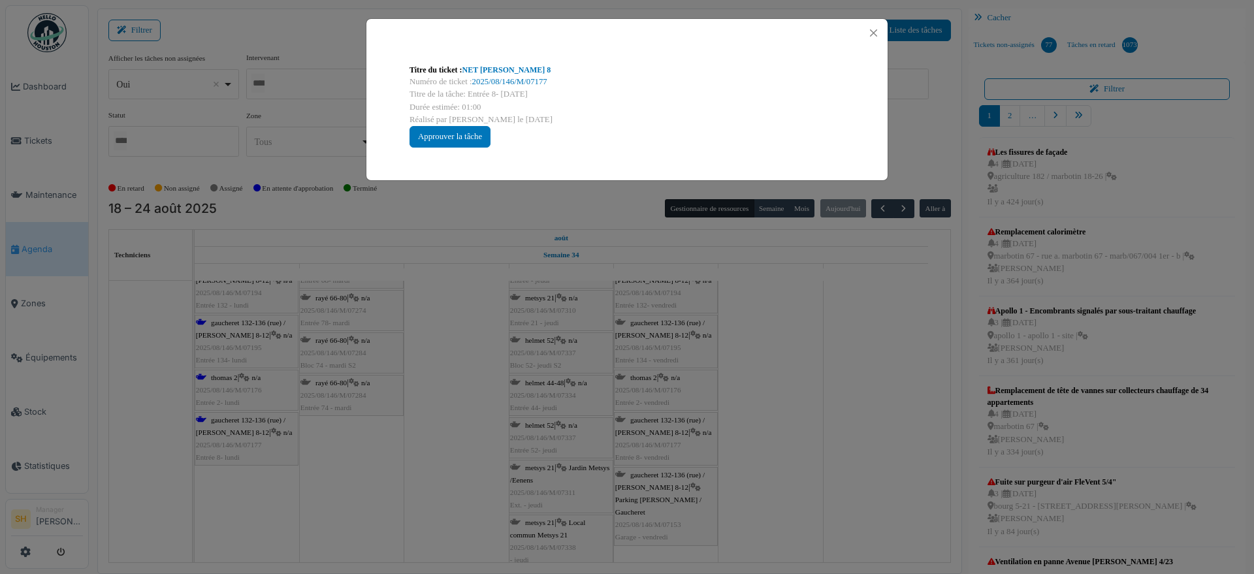
click at [500, 74] on div "Titre du ticket : NET Thomas 8" at bounding box center [626, 70] width 435 height 12
click at [499, 71] on link "NET Thomas 8" at bounding box center [506, 69] width 89 height 9
click at [765, 456] on div "Titre du ticket : NET Thomas 8 Numéro de ticket : 2025/08/146/M/07177 Titre de …" at bounding box center [627, 287] width 1254 height 574
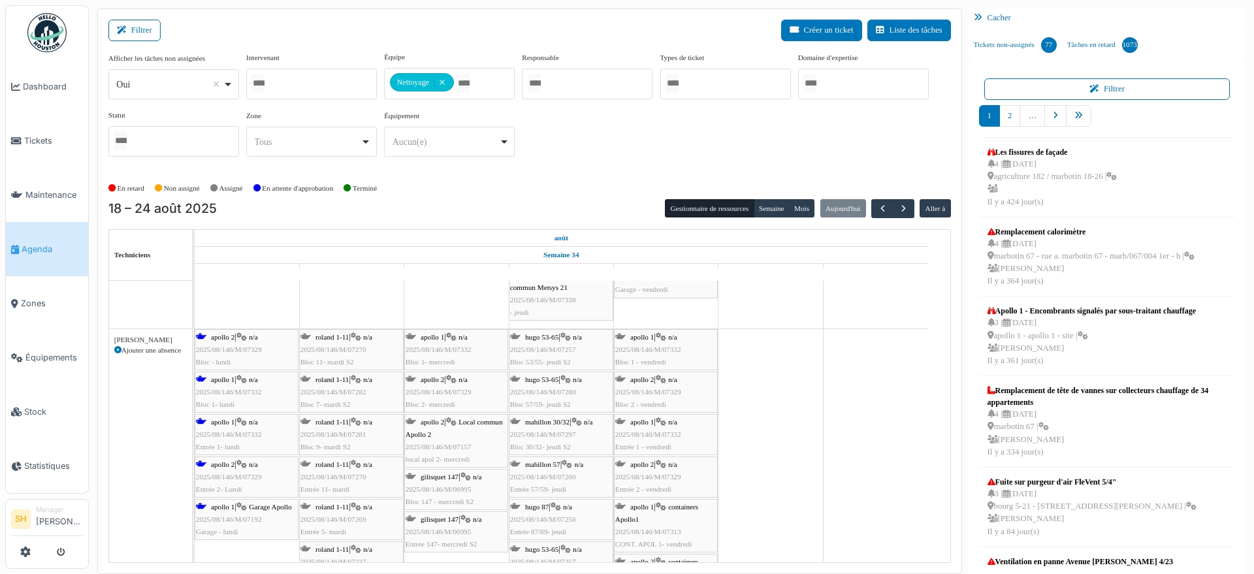
scroll to position [3837, 0]
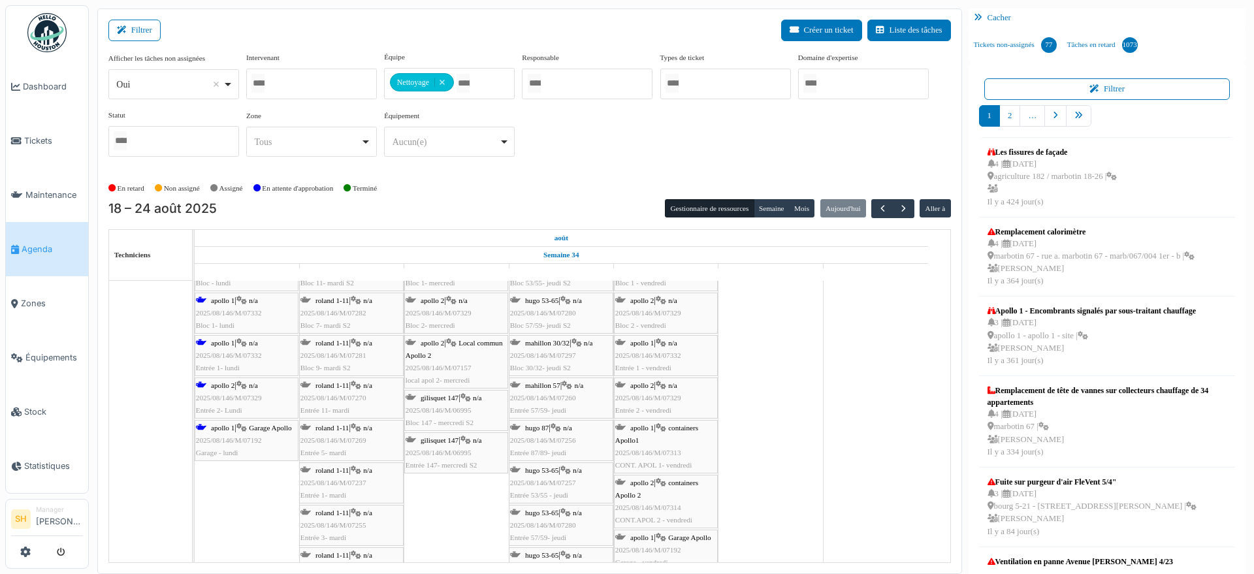
click at [231, 341] on span "apollo 1" at bounding box center [223, 343] width 24 height 8
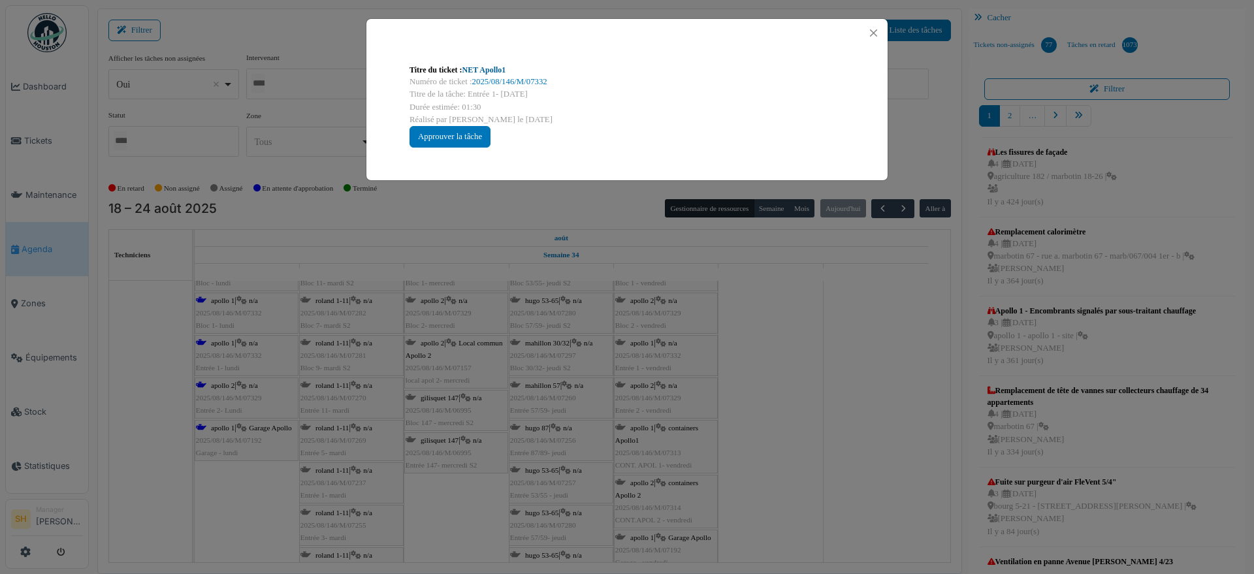
click at [497, 72] on link "NET Apollo1" at bounding box center [484, 69] width 44 height 9
click at [834, 462] on div "Titre du ticket : NET Apollo1 Numéro de ticket : 2025/08/146/M/07332 Titre de l…" at bounding box center [627, 287] width 1254 height 574
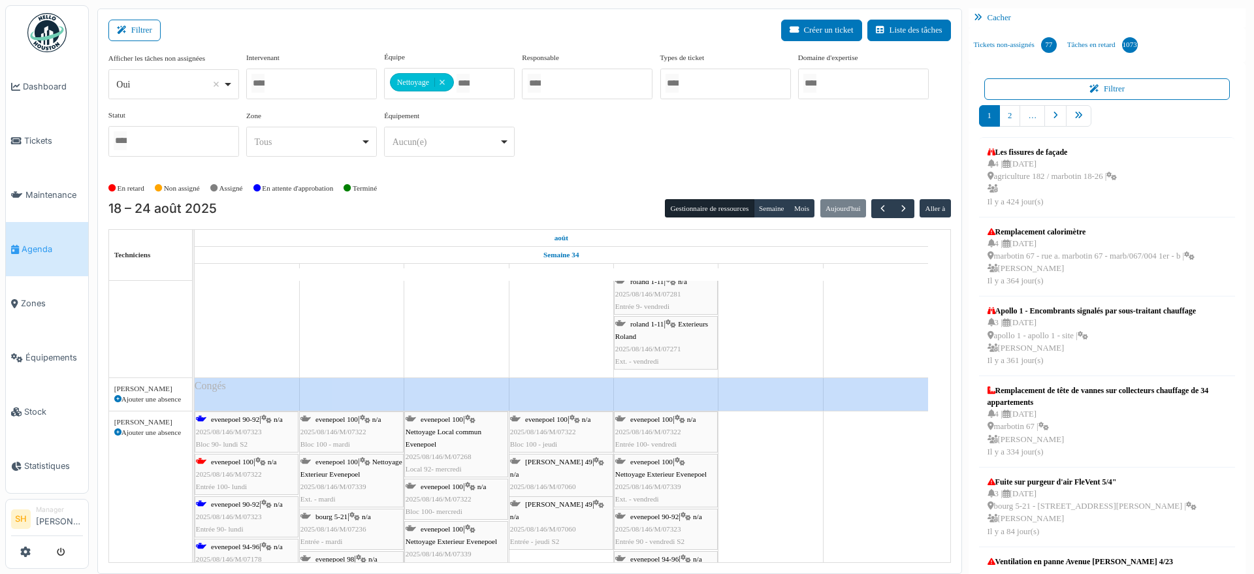
scroll to position [4490, 0]
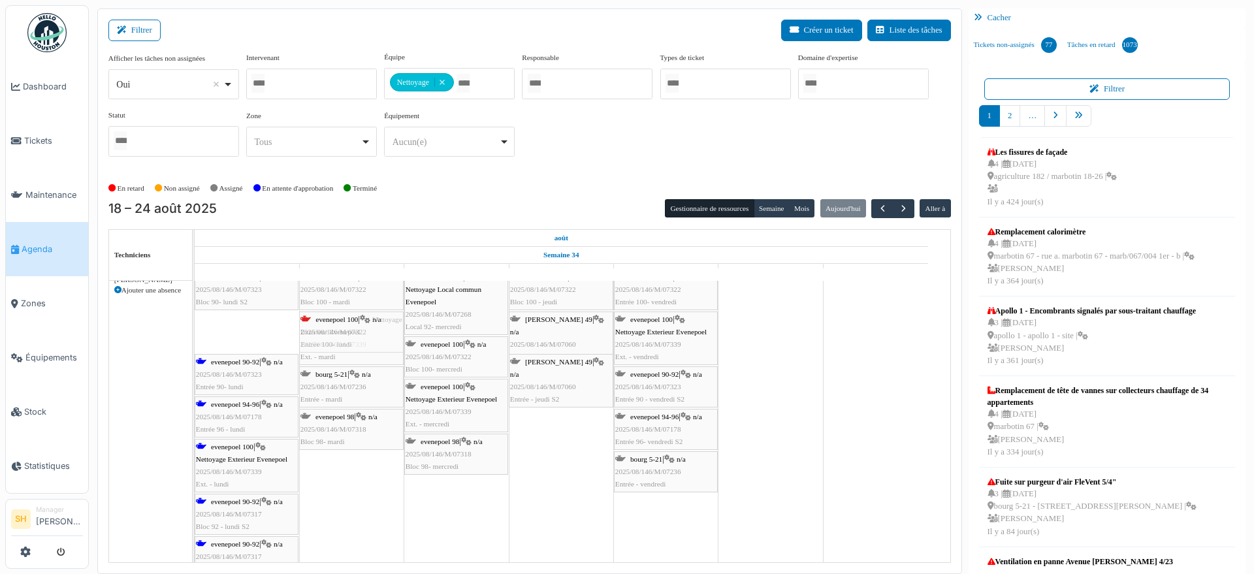
drag, startPoint x: 232, startPoint y: 329, endPoint x: 306, endPoint y: 349, distance: 75.7
click at [195, 349] on div "evenepoel 90-92 | n/a 2025/08/146/M/07323 Bloc 90- lundi S2 evenepoel 100 | n/a…" at bounding box center [195, 469] width 0 height 401
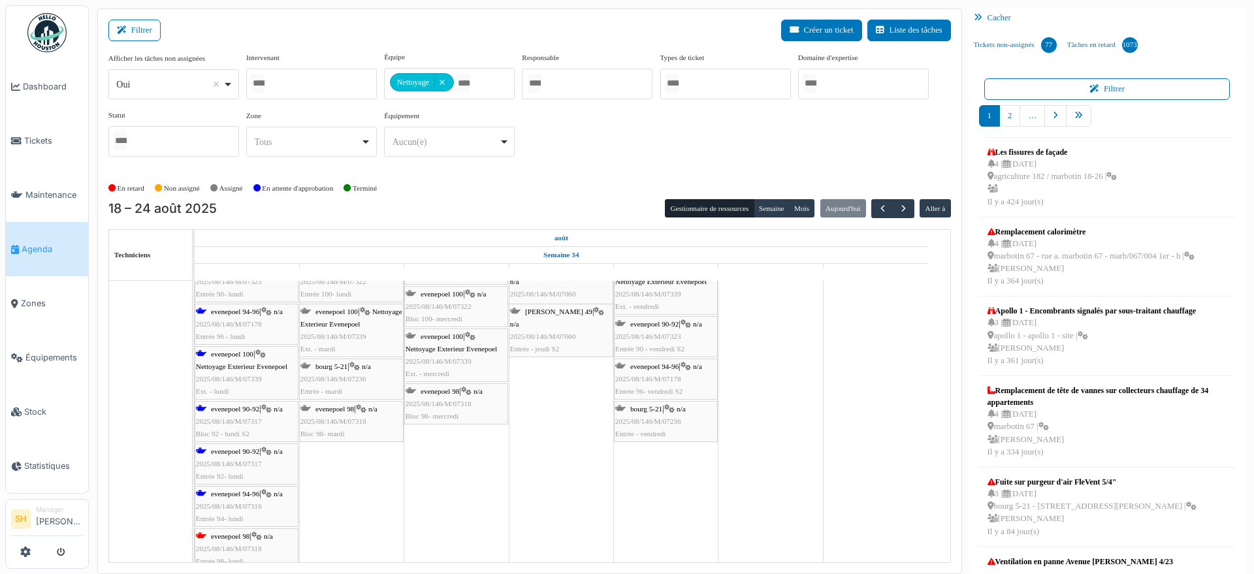
scroll to position [4588, 0]
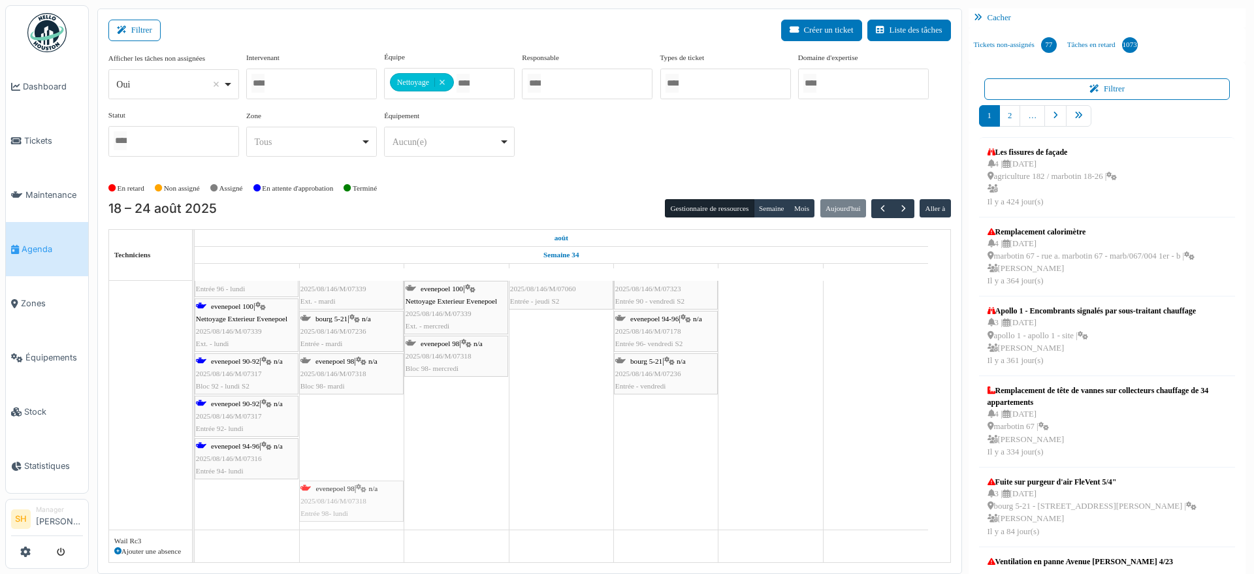
drag, startPoint x: 229, startPoint y: 499, endPoint x: 291, endPoint y: 499, distance: 62.0
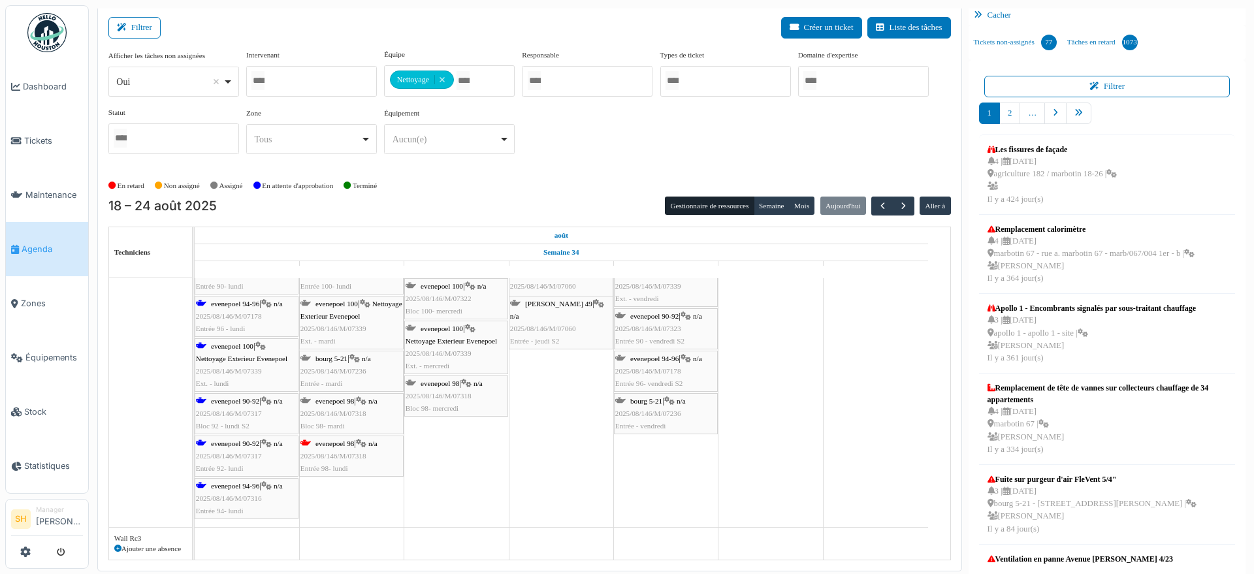
scroll to position [5, 0]
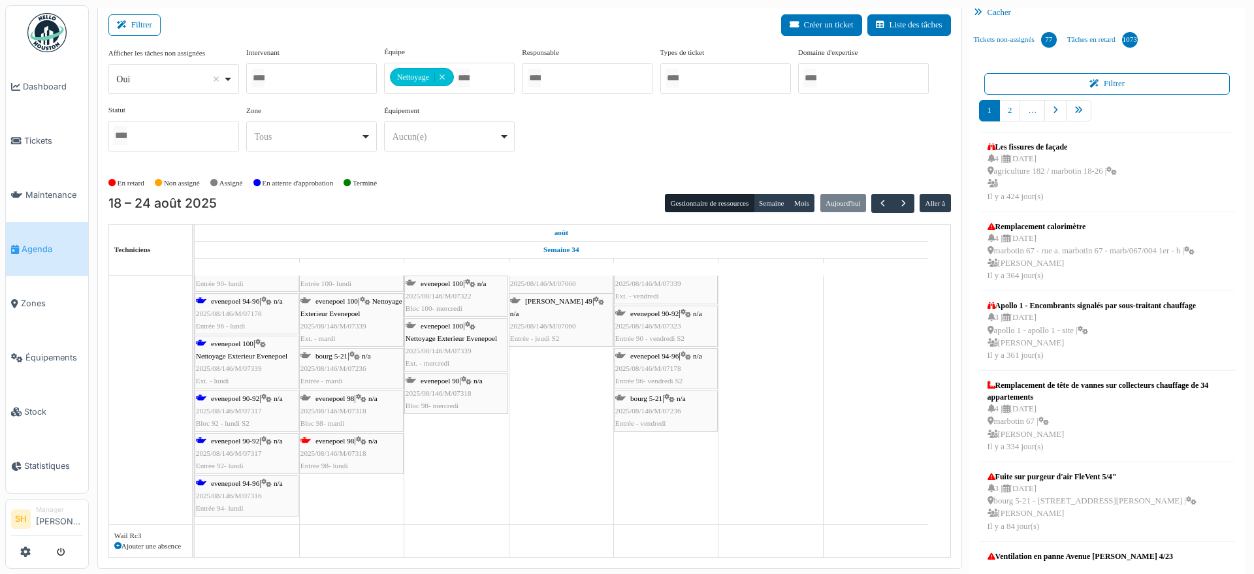
click at [234, 485] on span "evenepoel 94-96" at bounding box center [235, 483] width 48 height 8
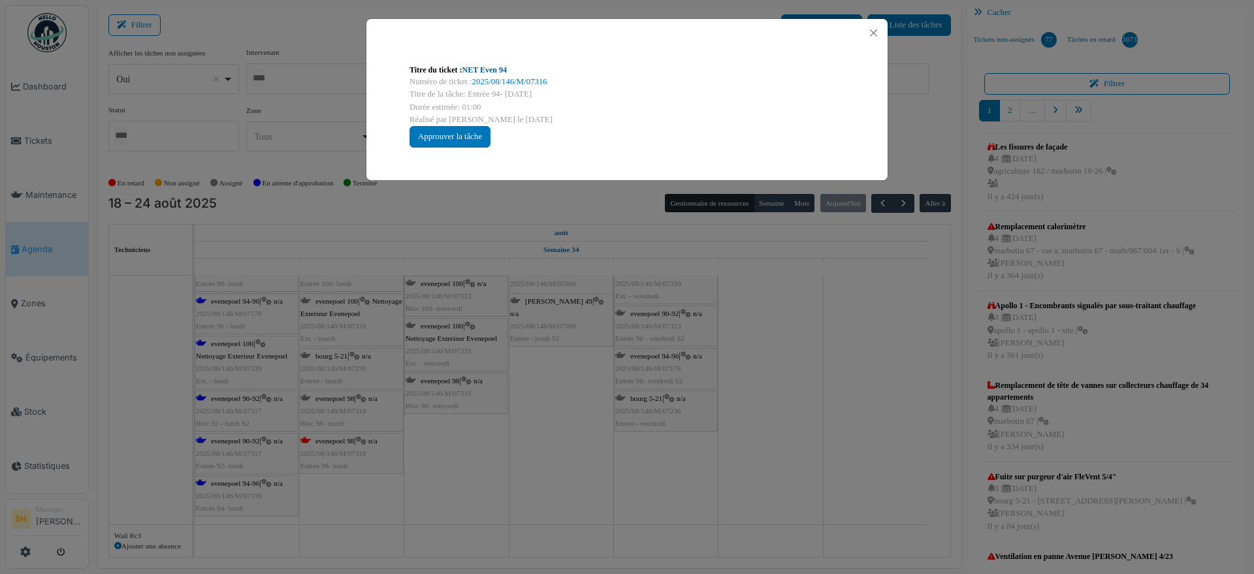
click at [498, 71] on link "NET Even 94" at bounding box center [484, 69] width 44 height 9
click at [448, 480] on div "Titre du ticket : NET Even 94 Numéro de ticket : 2025/08/146/M/07316 Titre de l…" at bounding box center [627, 287] width 1254 height 574
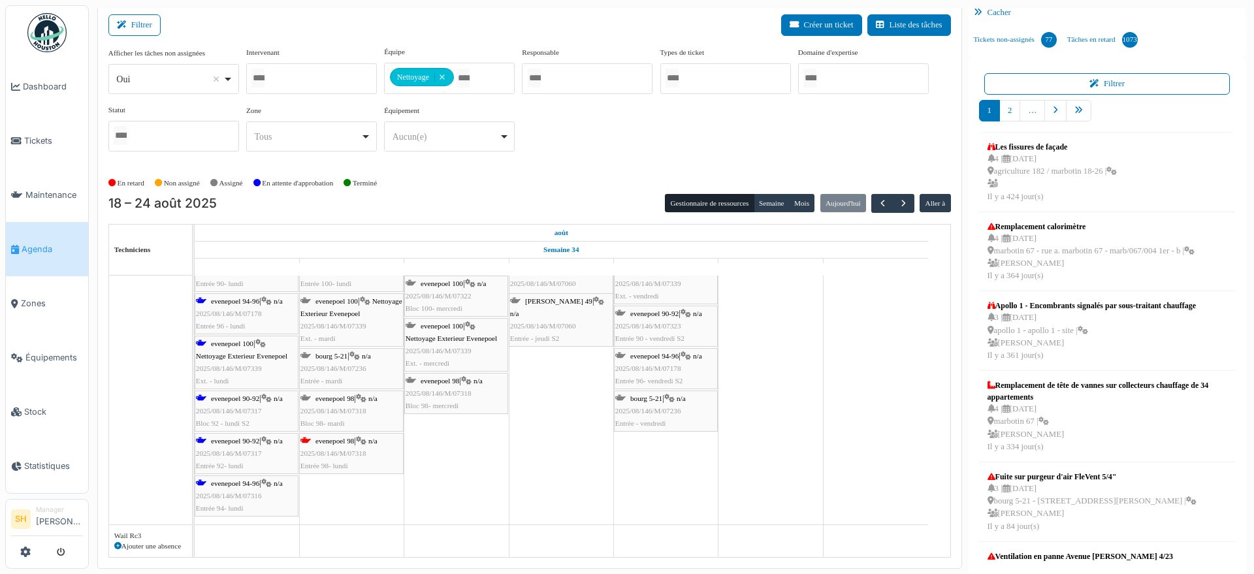
click at [249, 397] on span "evenepoel 90-92" at bounding box center [235, 398] width 48 height 8
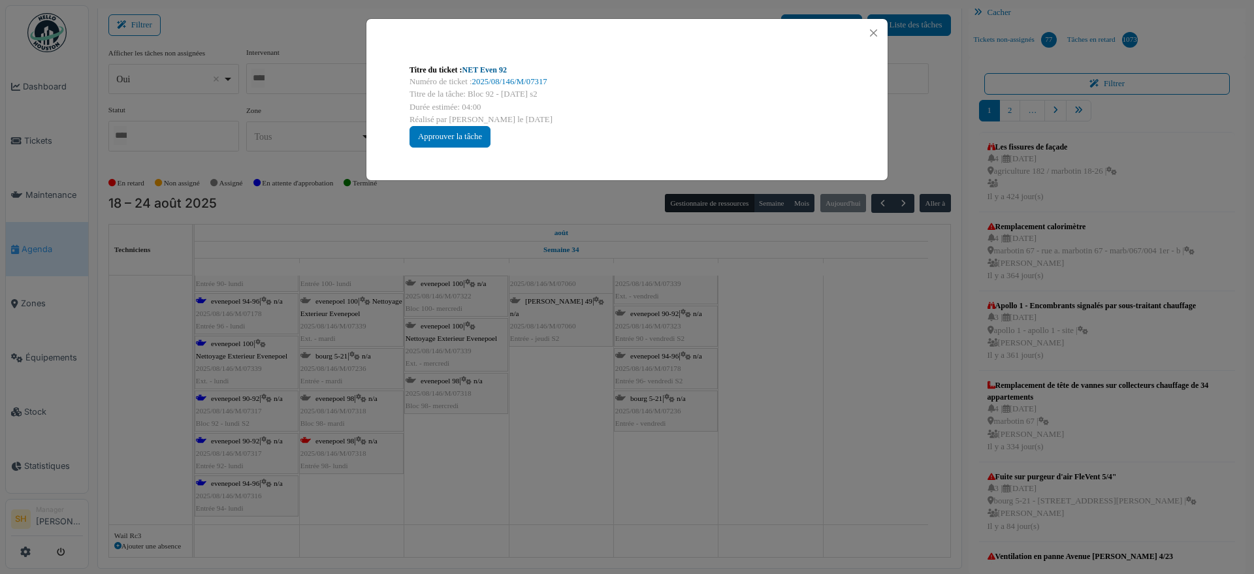
click at [495, 70] on link "NET Even 92" at bounding box center [484, 69] width 44 height 9
click at [810, 337] on div "Titre du ticket : NET Even 92 Numéro de ticket : 2025/08/146/M/07317 Titre de l…" at bounding box center [627, 287] width 1254 height 574
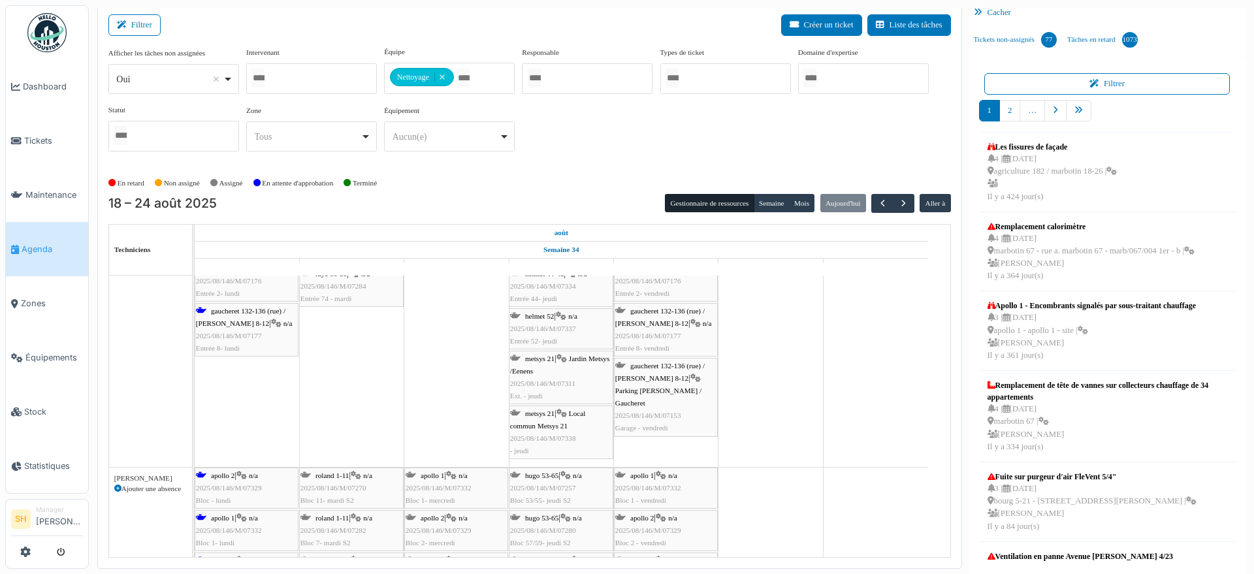
scroll to position [3566, 0]
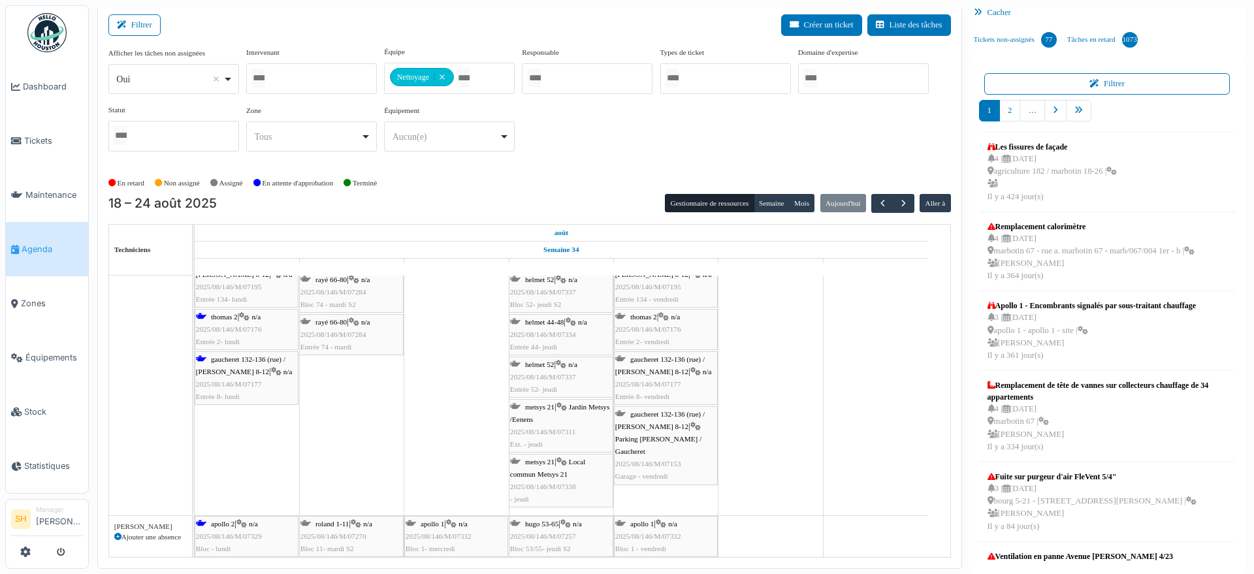
click at [220, 291] on div "gaucheret 132-136 (rue) / thomas 8-12 | n/a 2025/08/146/M/07195 Entrée 134- lun…" at bounding box center [246, 281] width 101 height 50
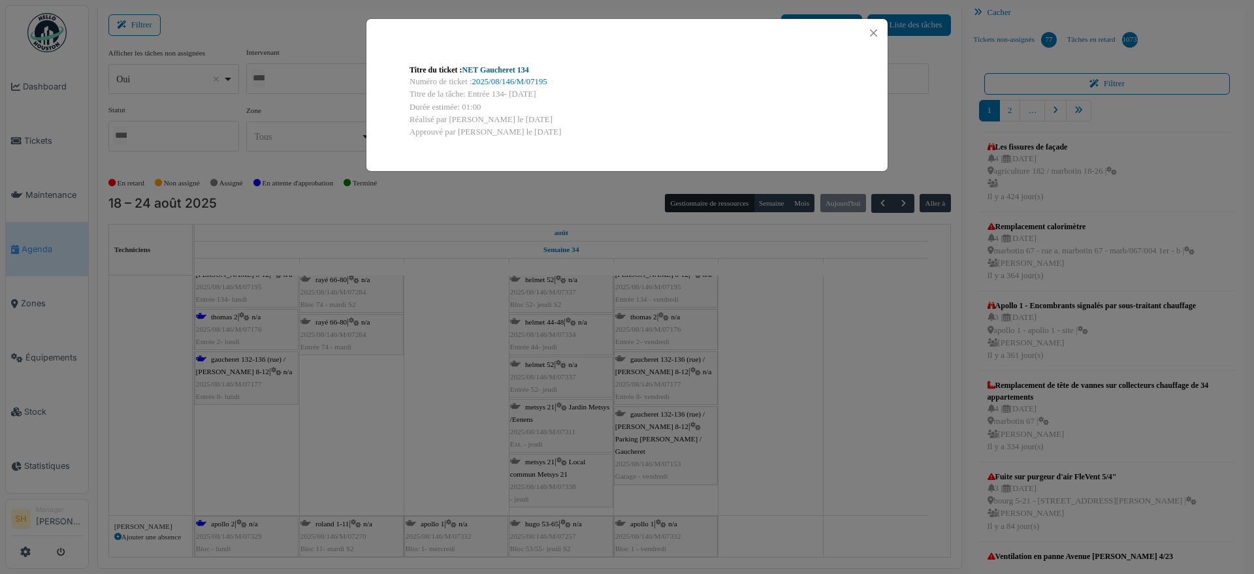
click at [498, 71] on link "NET Gaucheret 134" at bounding box center [495, 69] width 67 height 9
click at [755, 333] on div "Titre du ticket : NET Gaucheret 134 Numéro de ticket : 2025/08/146/M/07195 Titr…" at bounding box center [627, 287] width 1254 height 574
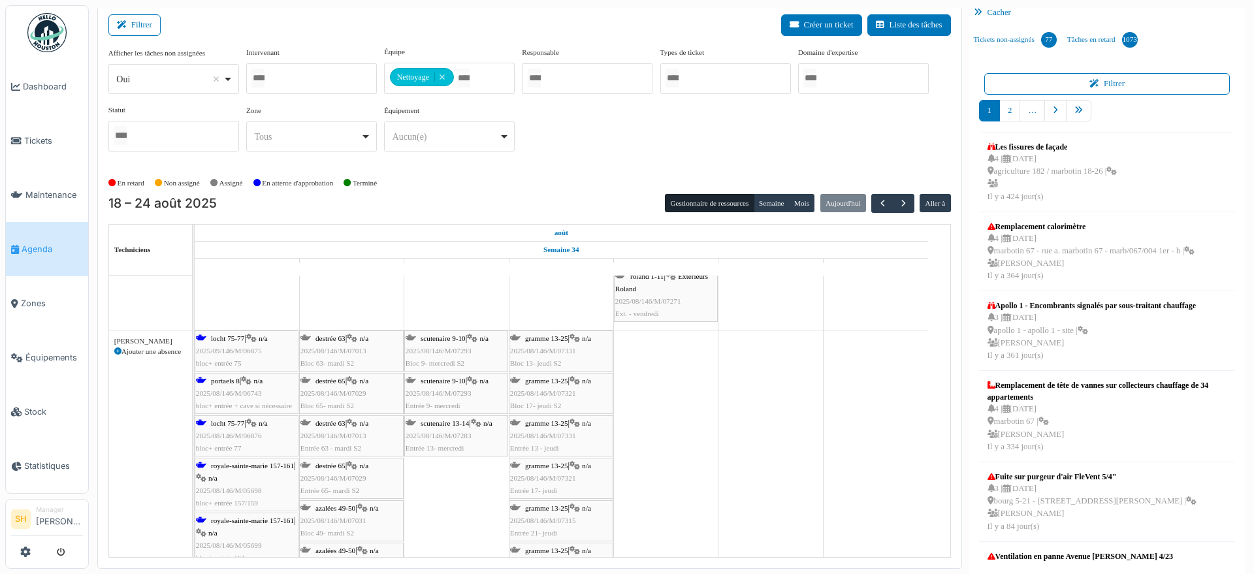
scroll to position [2913, 0]
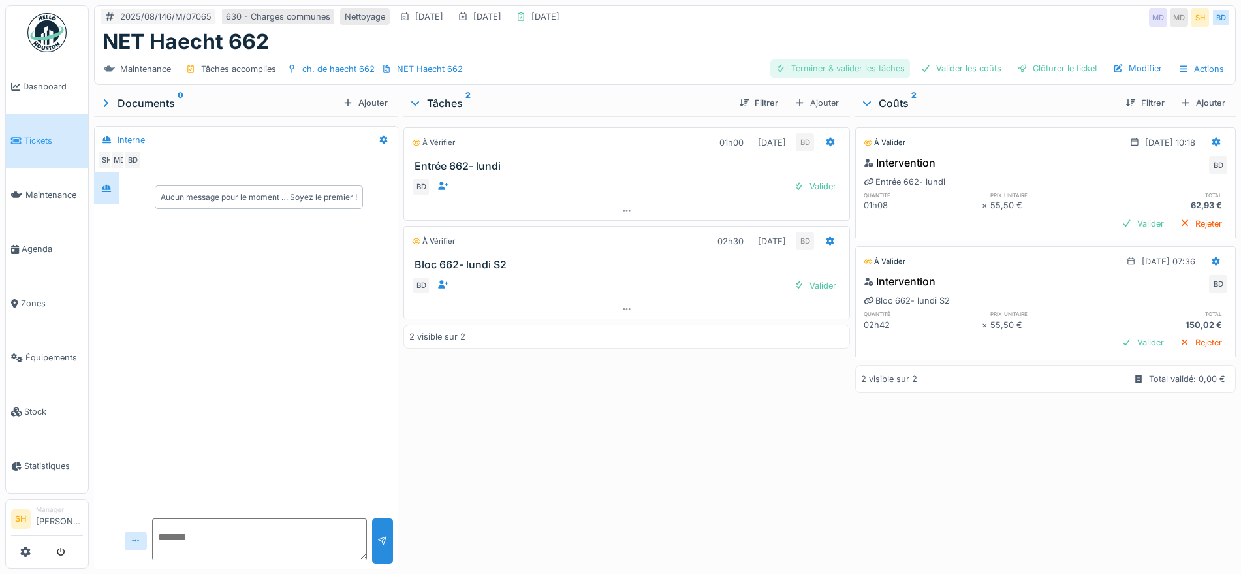
click at [858, 69] on div "Terminer & valider les tâches" at bounding box center [841, 68] width 140 height 18
click at [950, 61] on div "Valider les coûts" at bounding box center [961, 68] width 91 height 18
click at [1024, 64] on div "Clôturer le ticket" at bounding box center [1057, 68] width 91 height 18
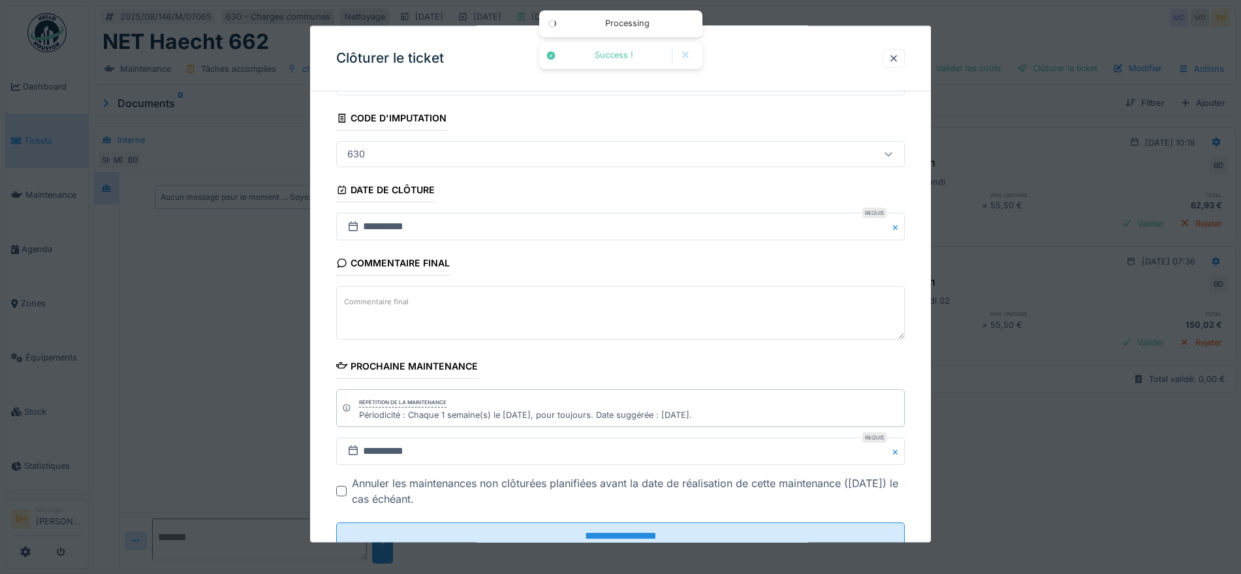
scroll to position [112, 0]
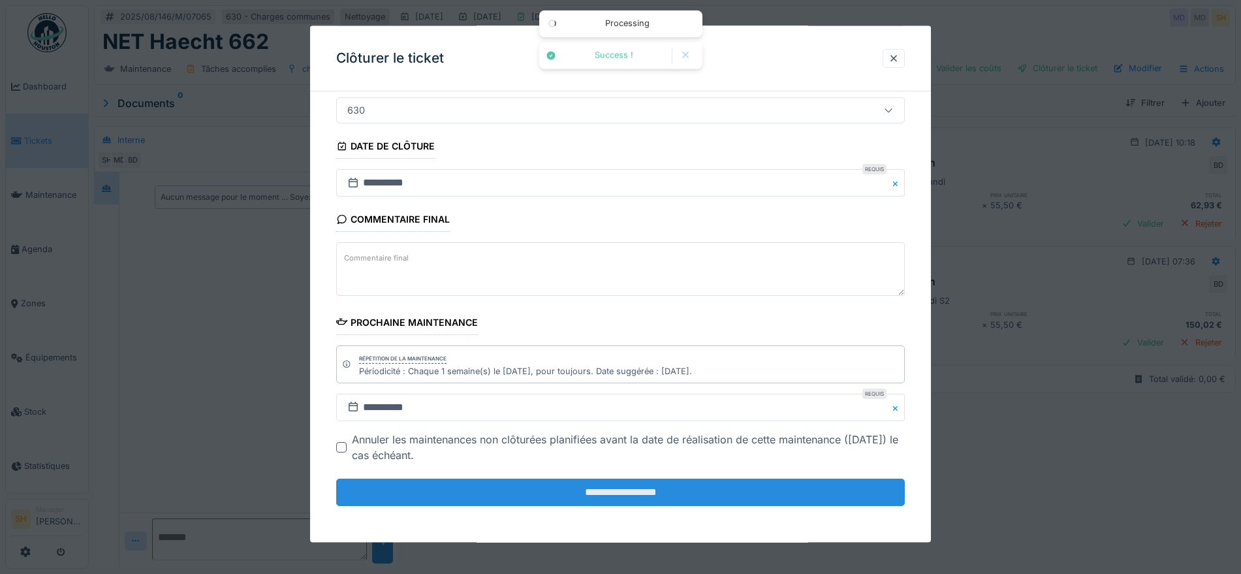
click at [628, 480] on input "**********" at bounding box center [620, 492] width 569 height 27
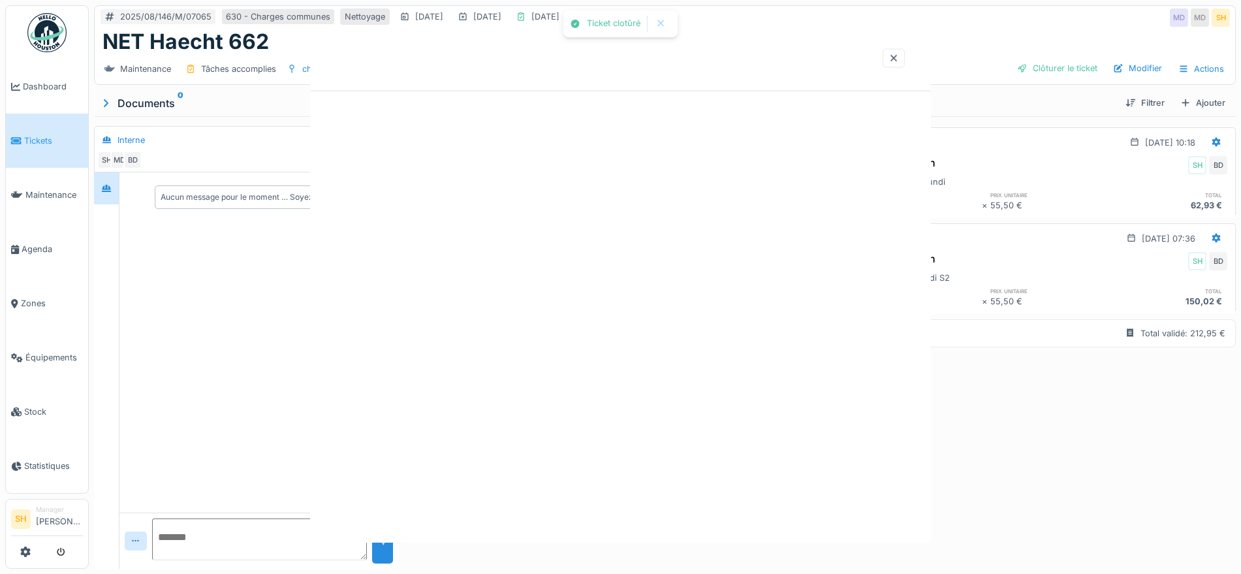
scroll to position [0, 0]
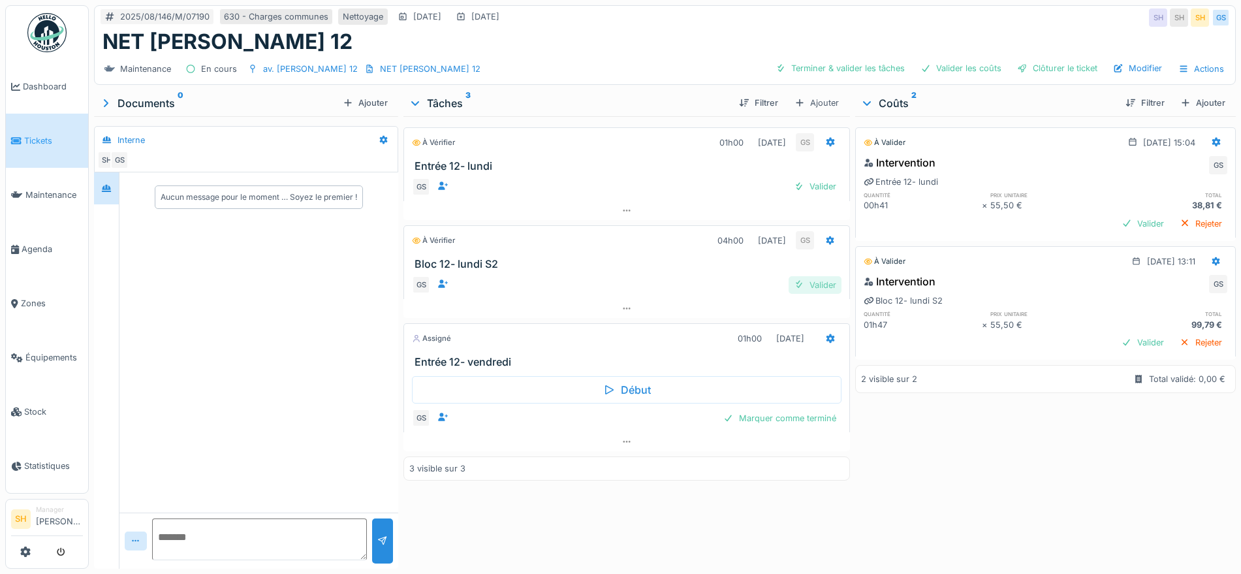
click at [818, 287] on div "Valider" at bounding box center [815, 285] width 53 height 18
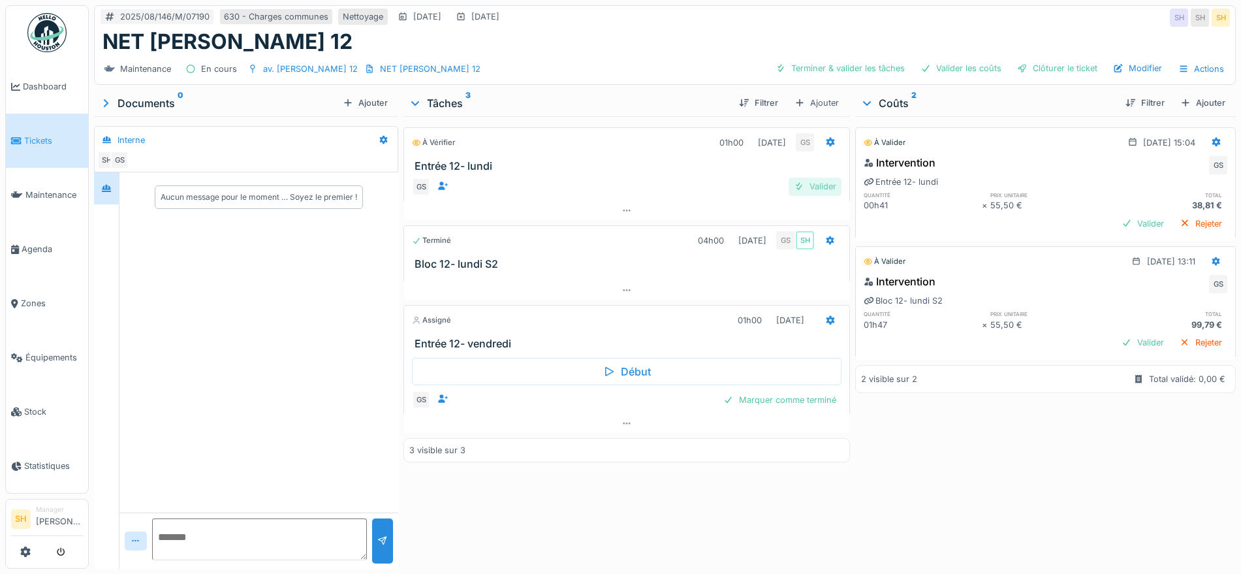
click at [808, 187] on div "Valider" at bounding box center [815, 187] width 53 height 18
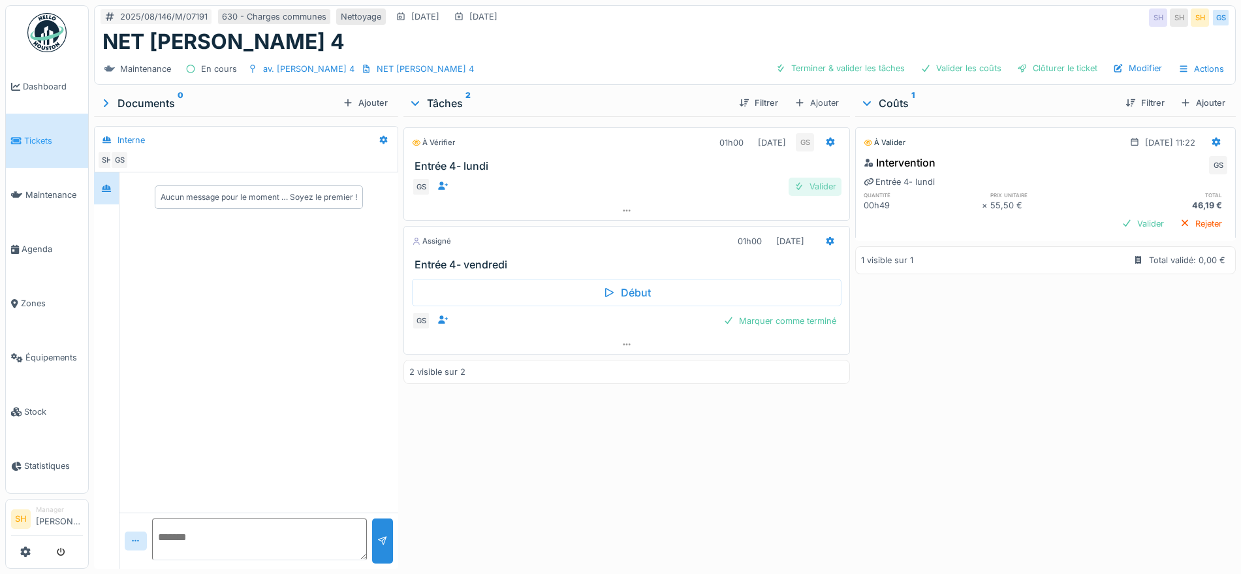
click at [822, 187] on div "Valider" at bounding box center [815, 187] width 53 height 18
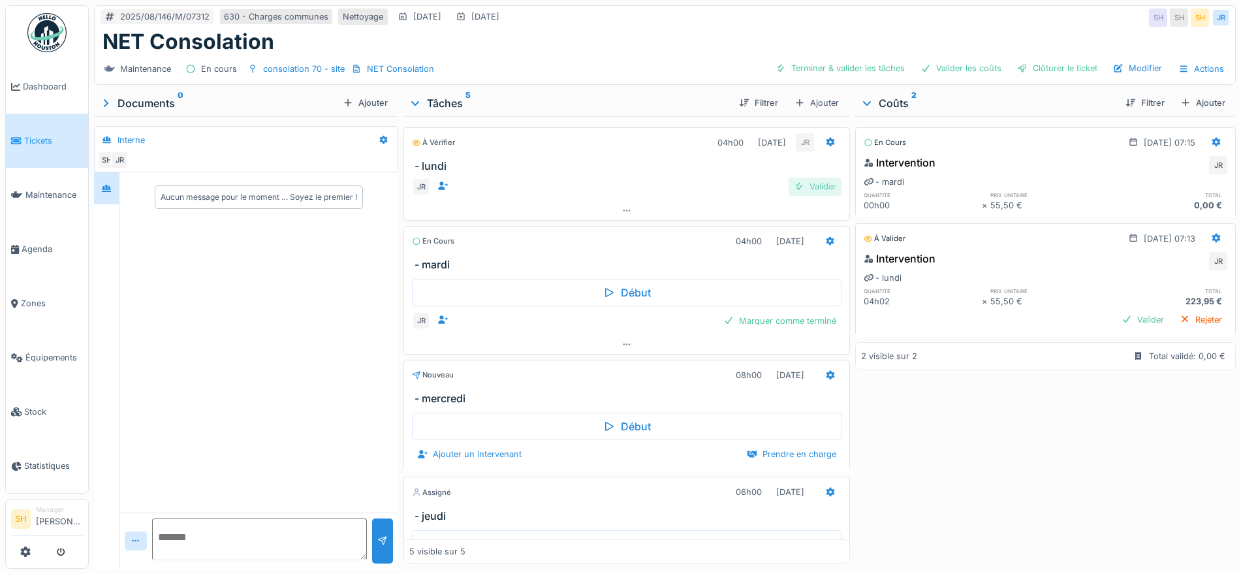
click at [789, 189] on div "Valider" at bounding box center [815, 187] width 53 height 18
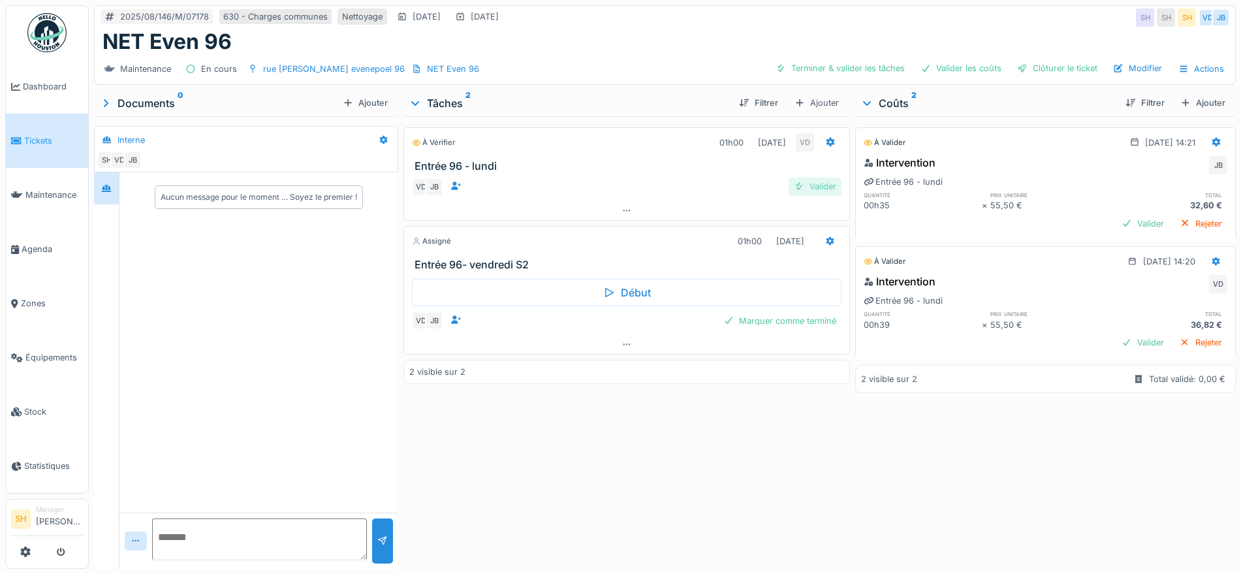
click at [826, 187] on div "Valider" at bounding box center [815, 187] width 53 height 18
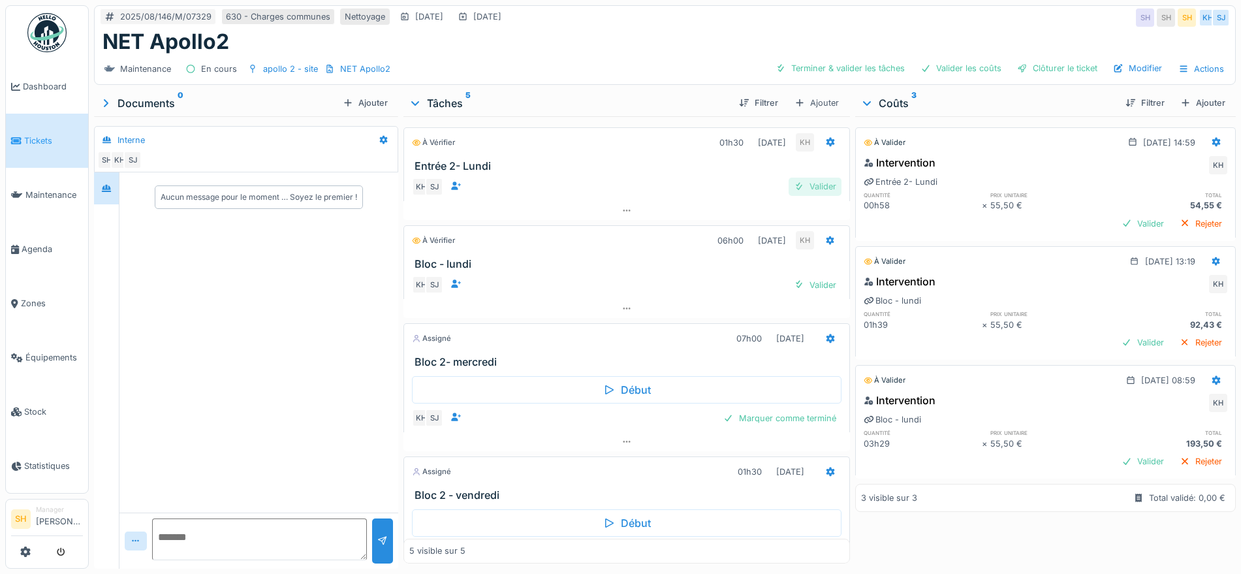
click at [798, 187] on div "Valider" at bounding box center [815, 187] width 53 height 18
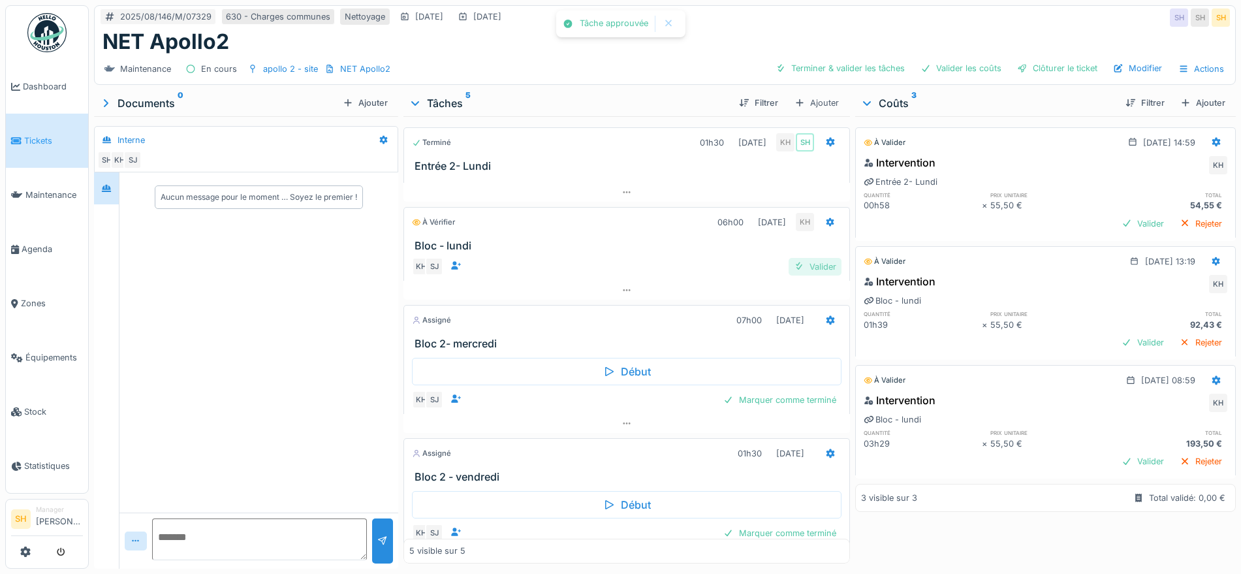
click at [803, 265] on div "Valider" at bounding box center [815, 267] width 53 height 18
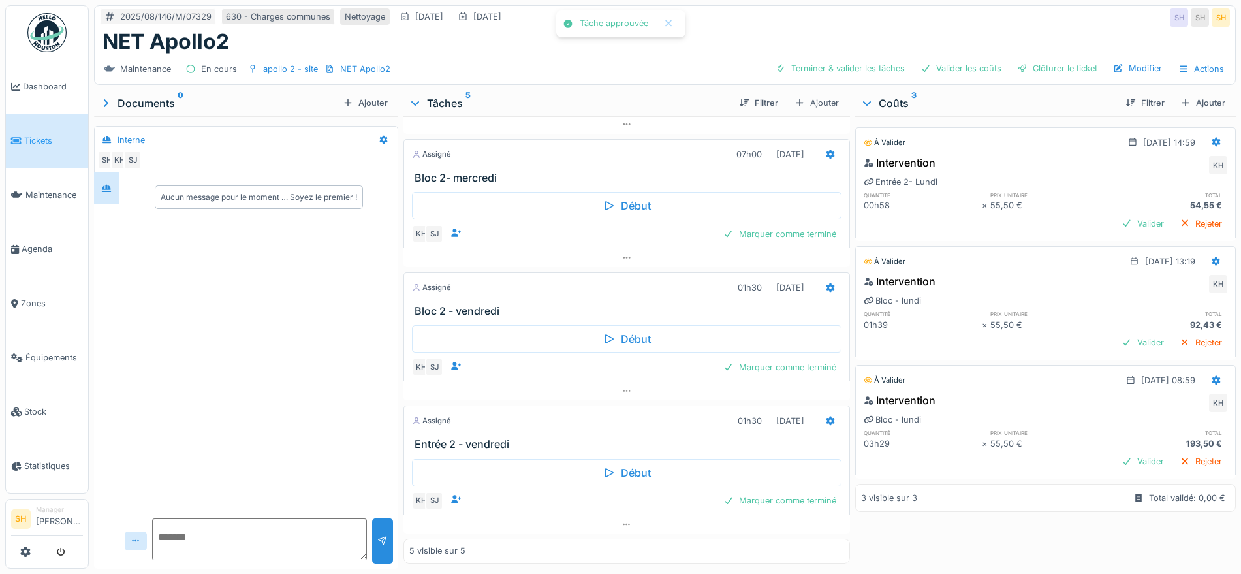
scroll to position [12, 0]
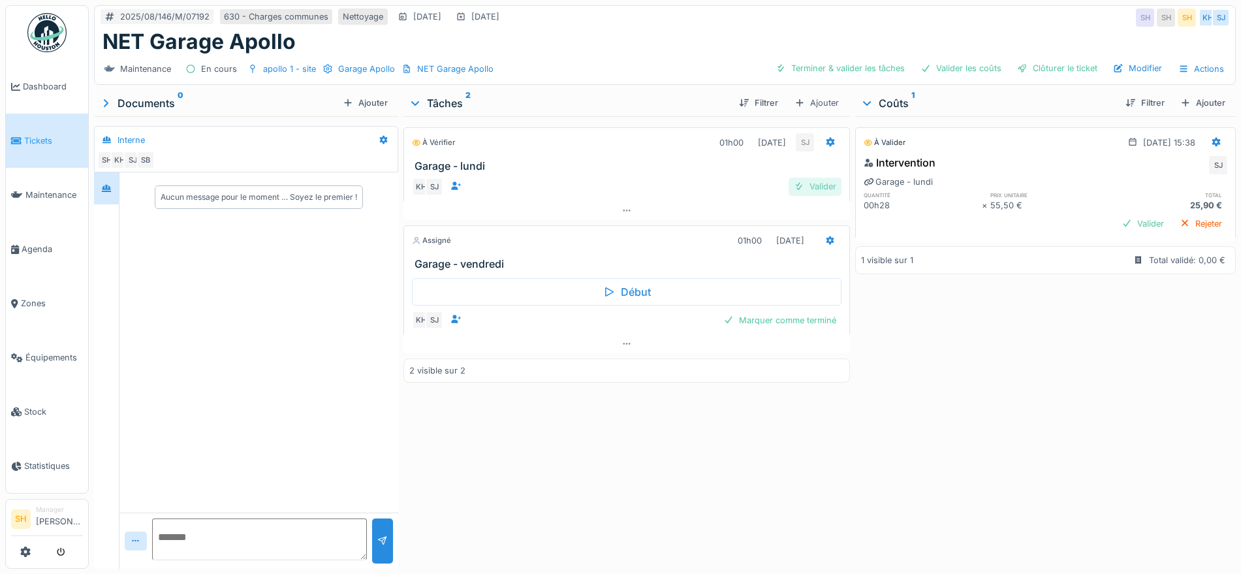
click at [816, 182] on div "Valider" at bounding box center [815, 187] width 53 height 18
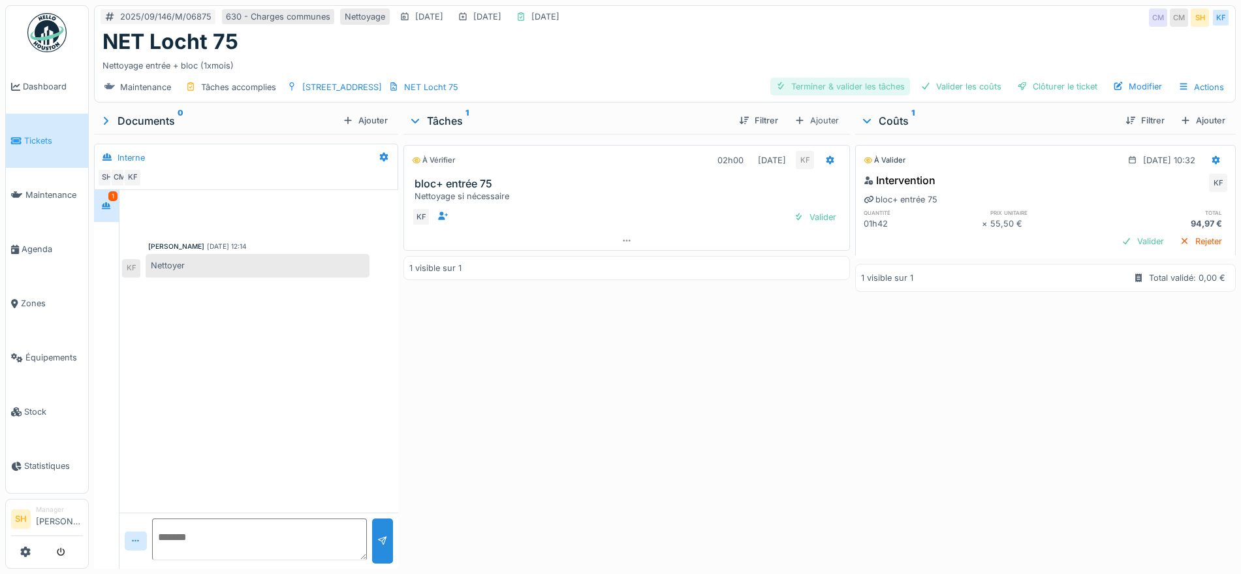
click at [841, 82] on div "Terminer & valider les tâches" at bounding box center [841, 87] width 140 height 18
click at [933, 83] on div "Valider les coûts" at bounding box center [961, 87] width 91 height 18
click at [1030, 83] on div "Clôturer le ticket" at bounding box center [1057, 87] width 91 height 18
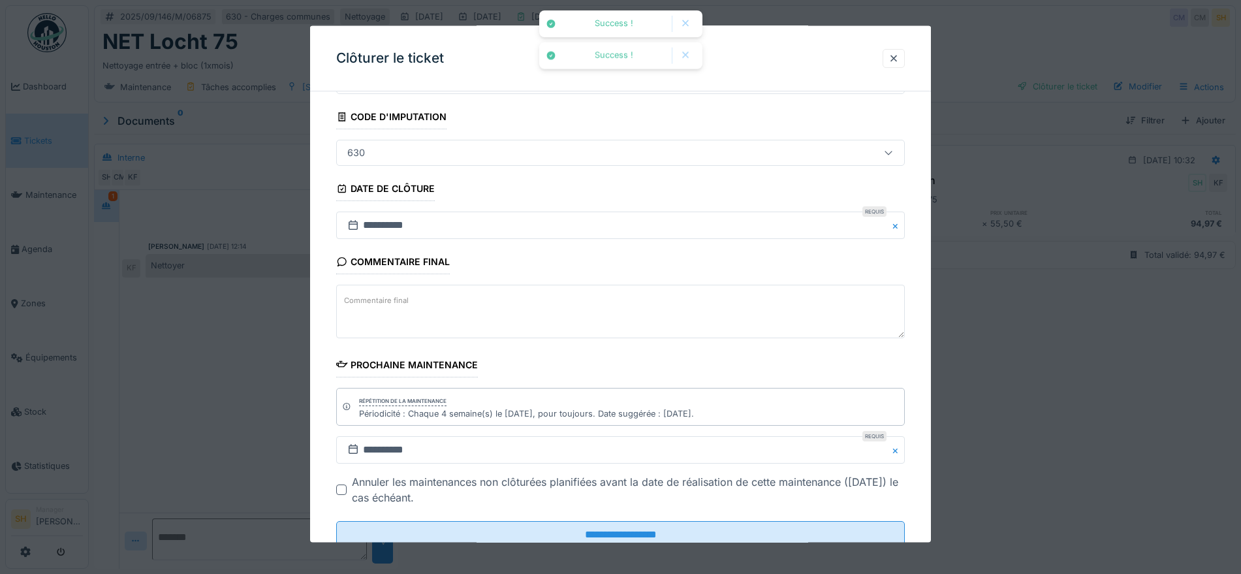
scroll to position [112, 0]
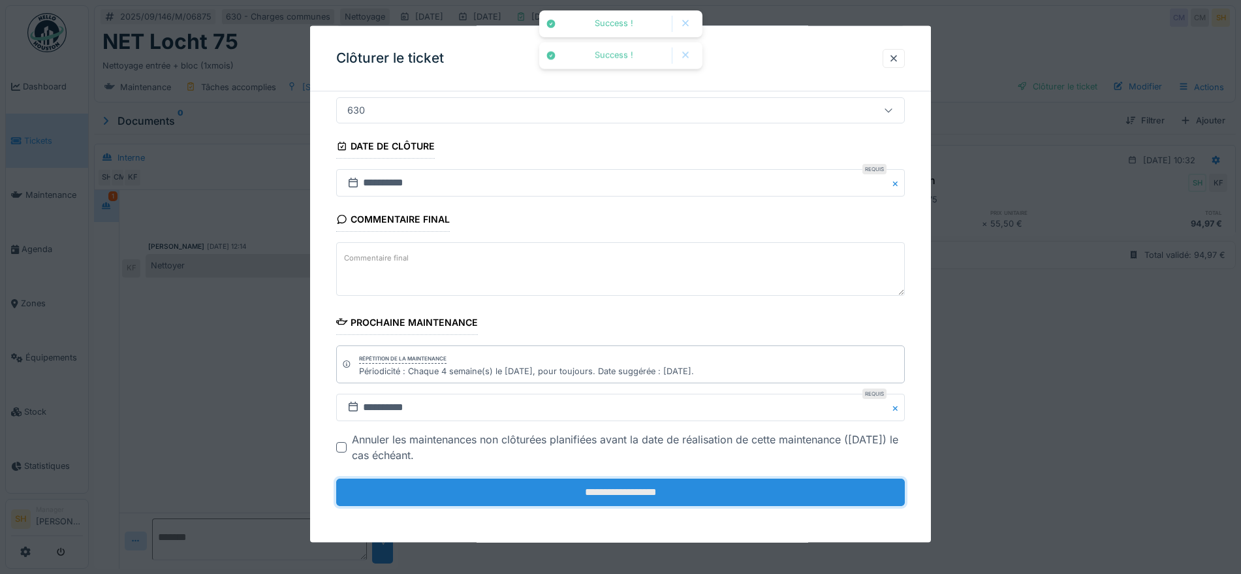
click at [658, 487] on input "**********" at bounding box center [620, 492] width 569 height 27
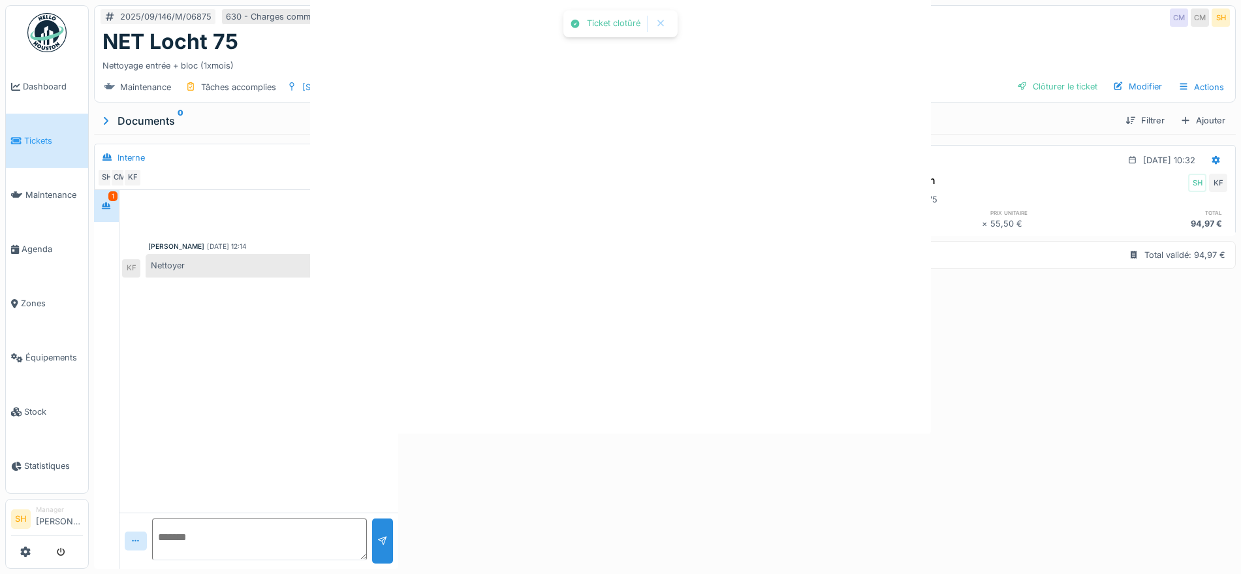
scroll to position [0, 0]
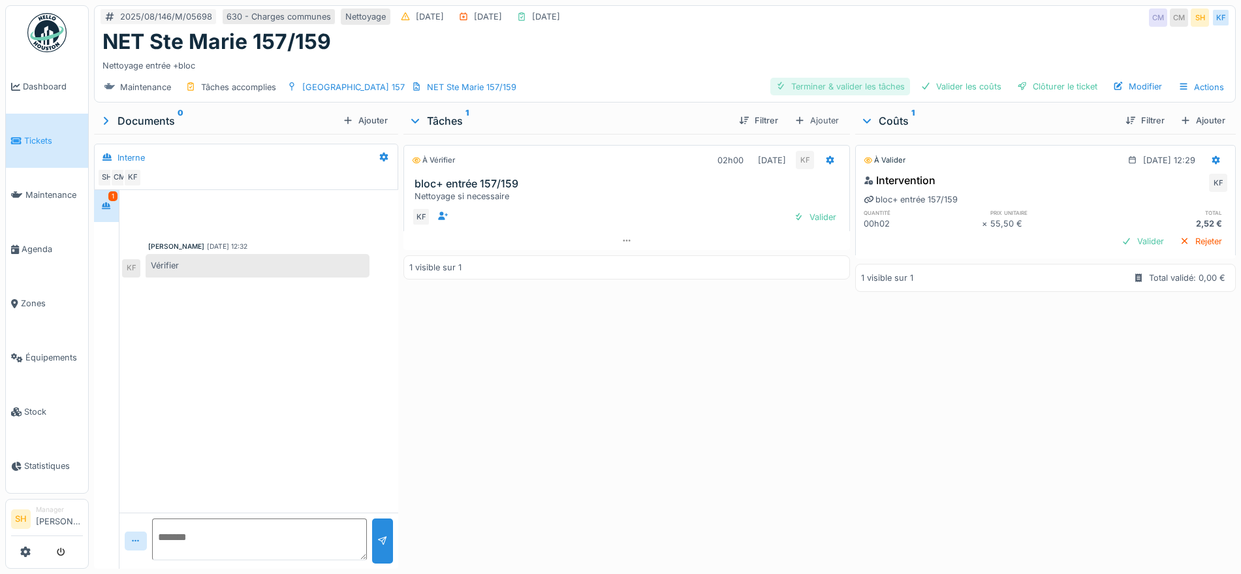
click at [852, 88] on div "Terminer & valider les tâches" at bounding box center [841, 87] width 140 height 18
click at [938, 80] on div "Valider les coûts" at bounding box center [961, 87] width 91 height 18
click at [1017, 81] on div at bounding box center [1022, 86] width 10 height 12
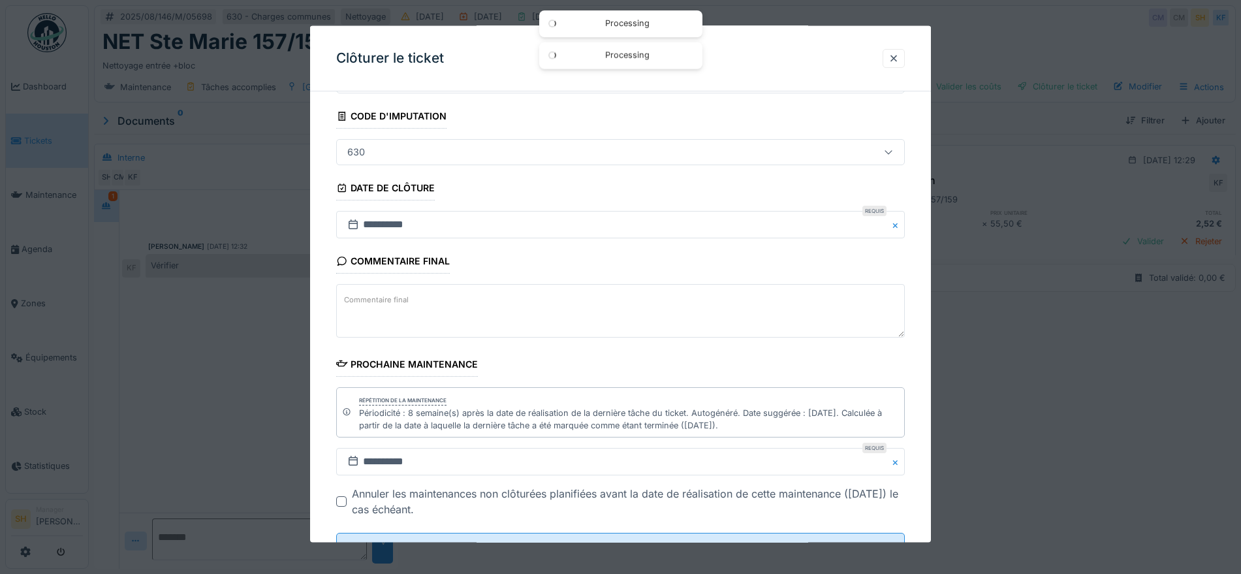
scroll to position [124, 0]
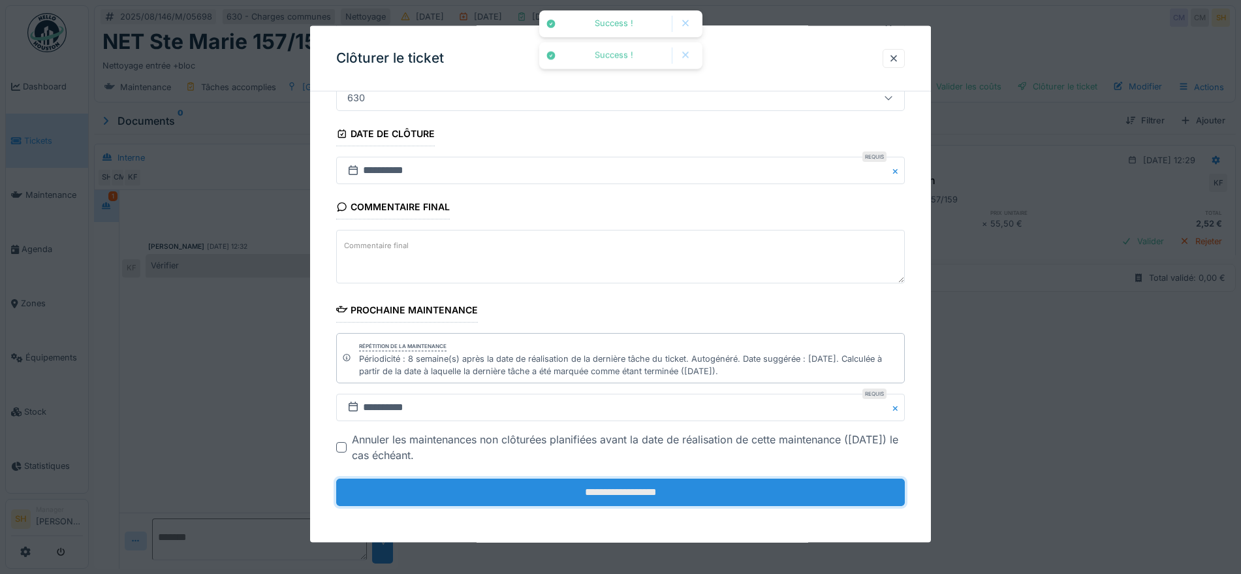
click at [621, 498] on input "**********" at bounding box center [620, 492] width 569 height 27
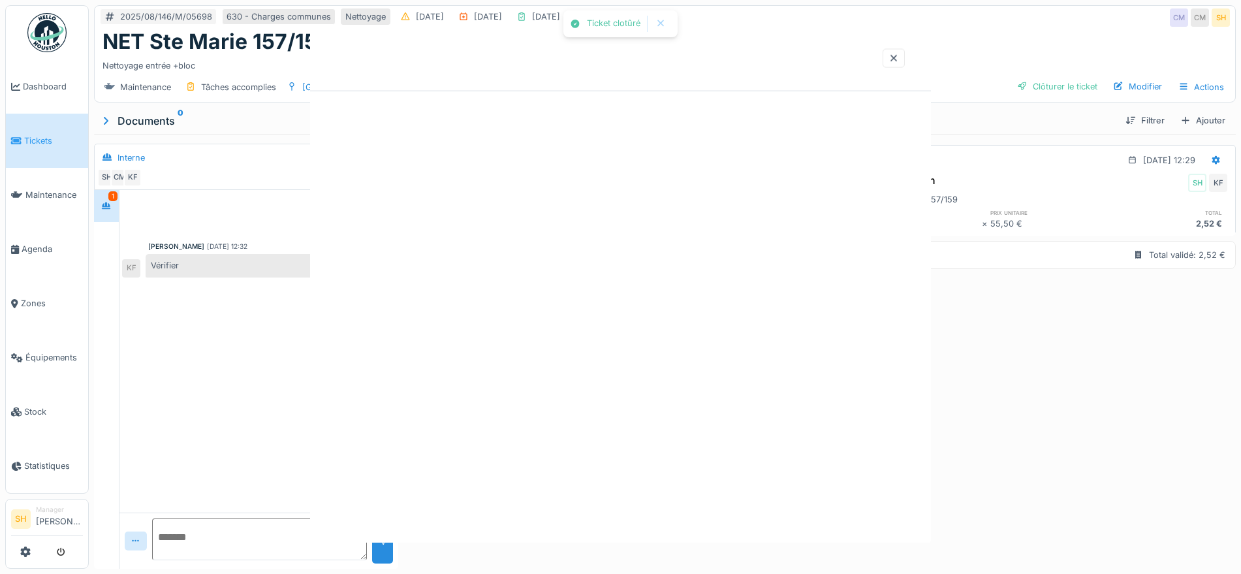
scroll to position [0, 0]
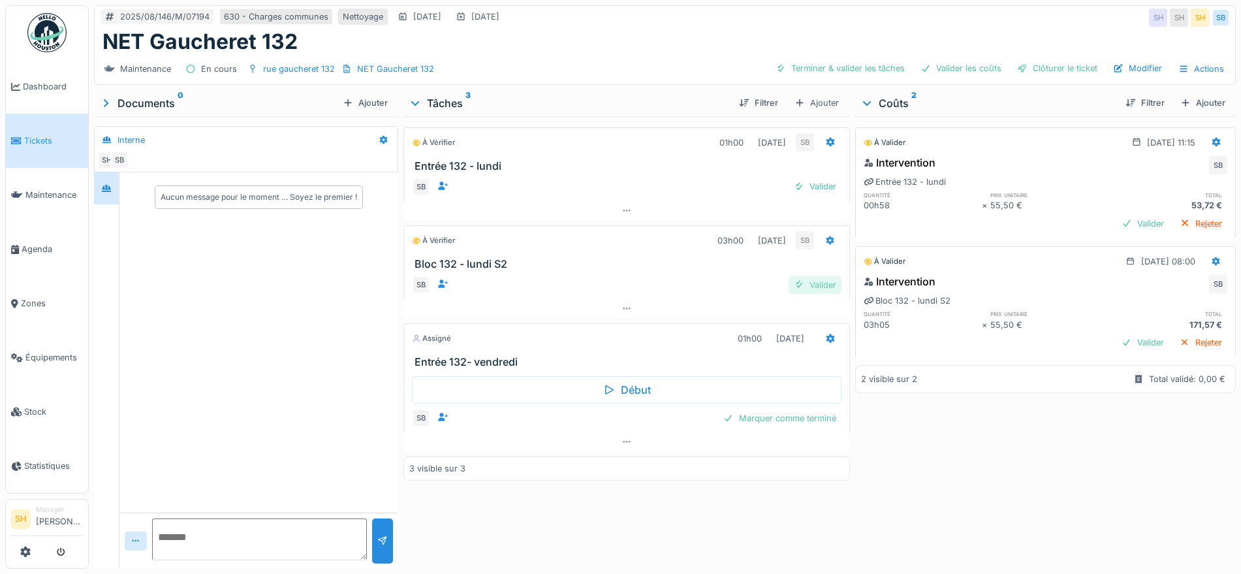
click at [801, 289] on div "Valider" at bounding box center [815, 285] width 53 height 18
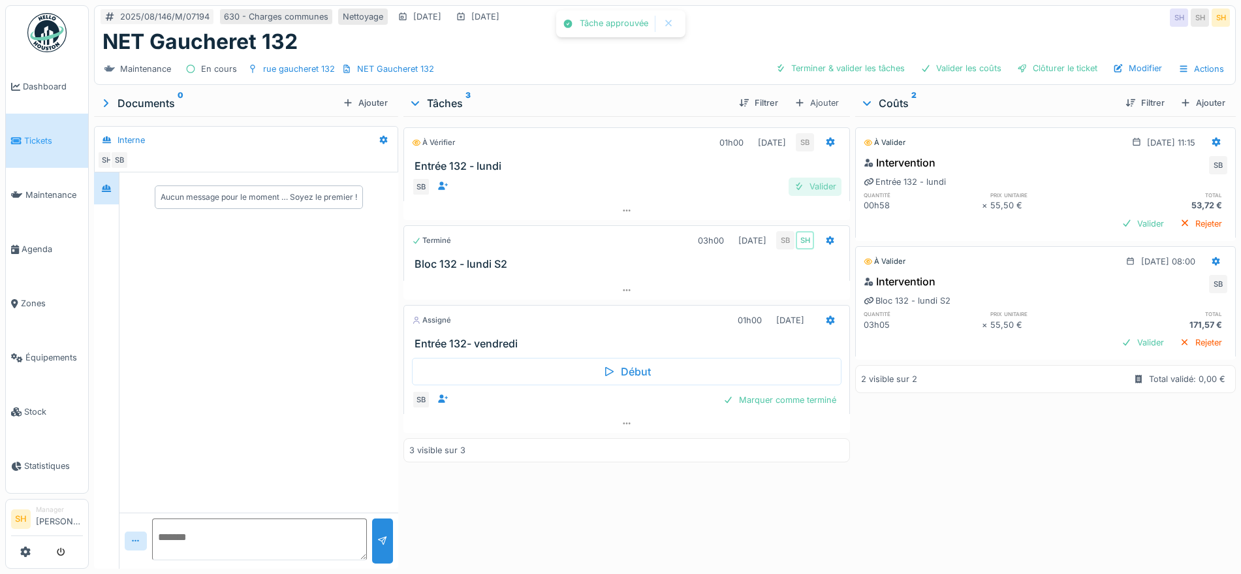
click at [811, 191] on div "Valider" at bounding box center [815, 187] width 53 height 18
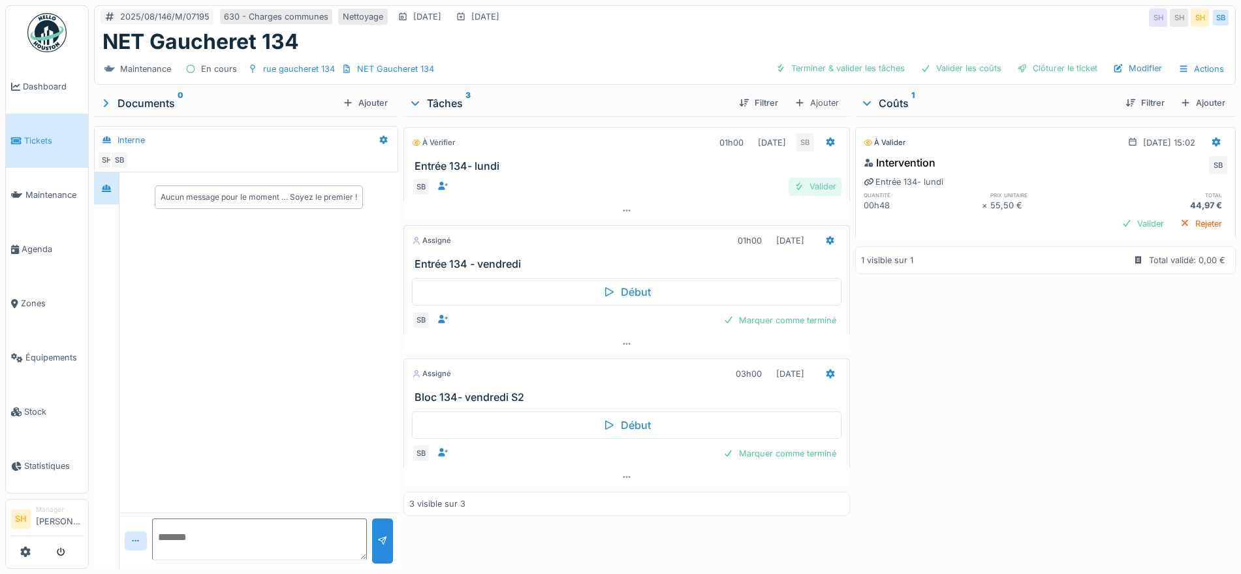
click at [827, 190] on div "Valider" at bounding box center [815, 187] width 53 height 18
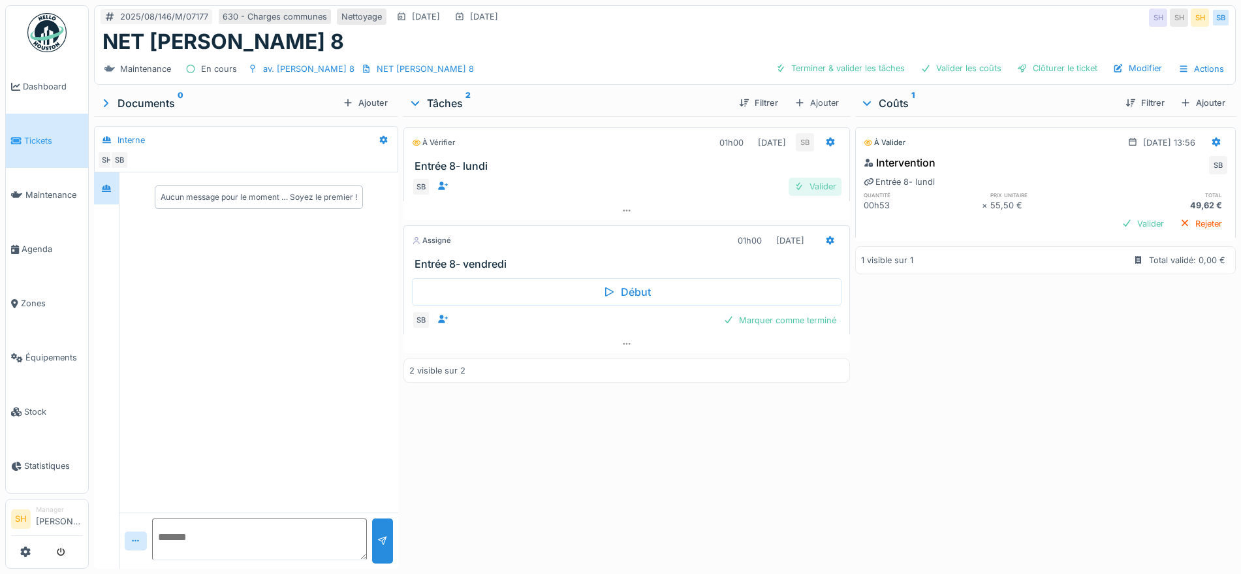
click at [813, 191] on div "Valider" at bounding box center [815, 187] width 53 height 18
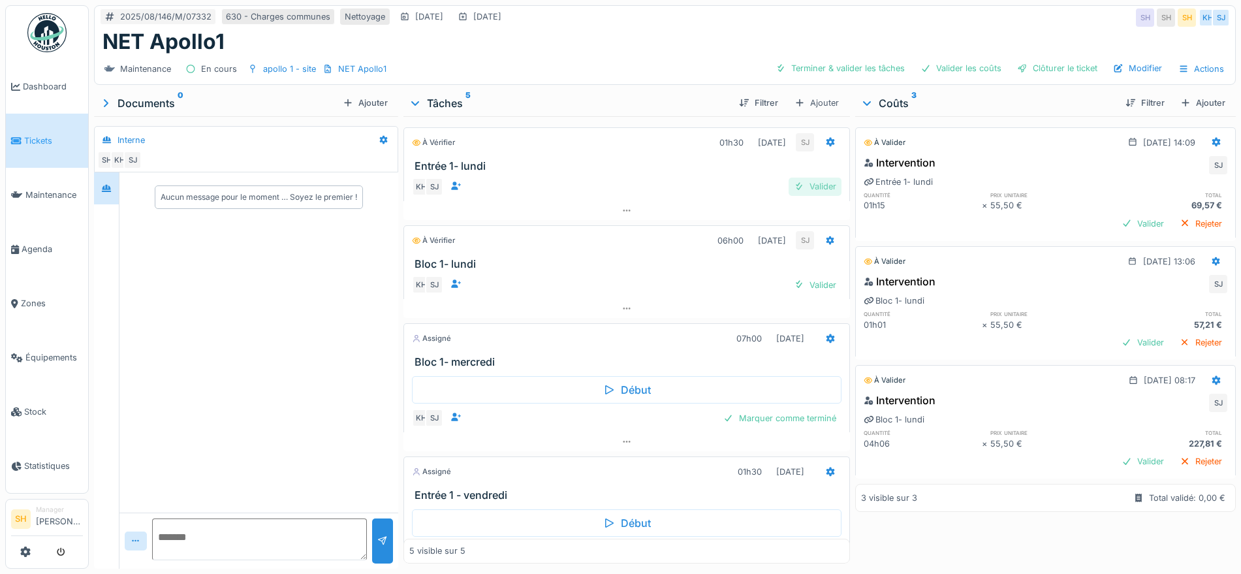
click at [800, 178] on div "Valider" at bounding box center [815, 187] width 53 height 18
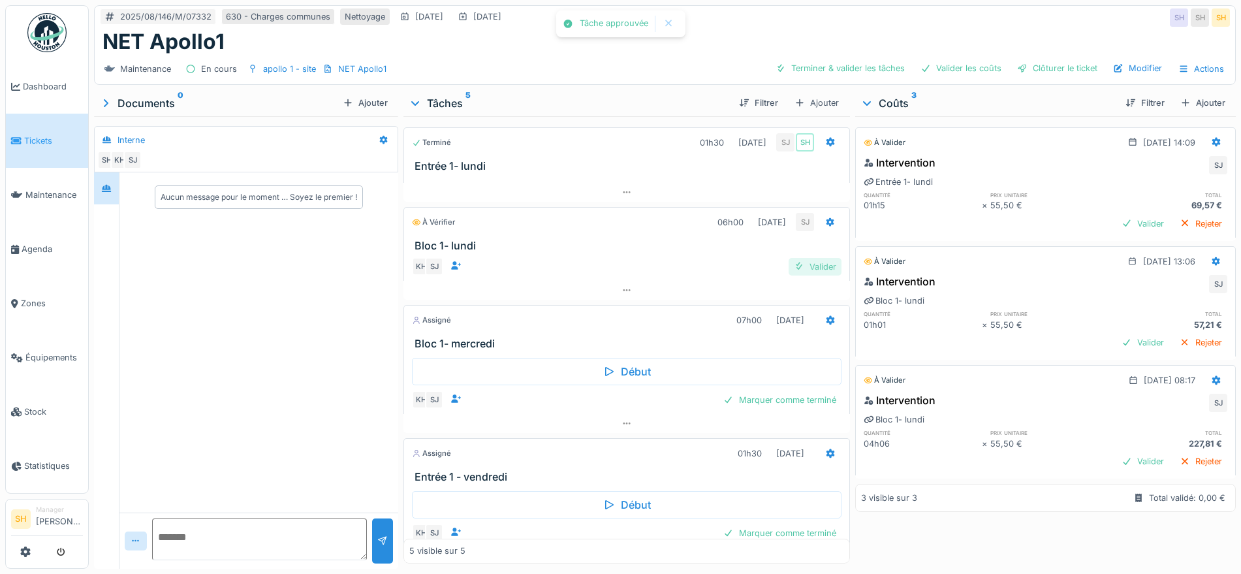
click at [799, 261] on div "Valider" at bounding box center [815, 267] width 53 height 18
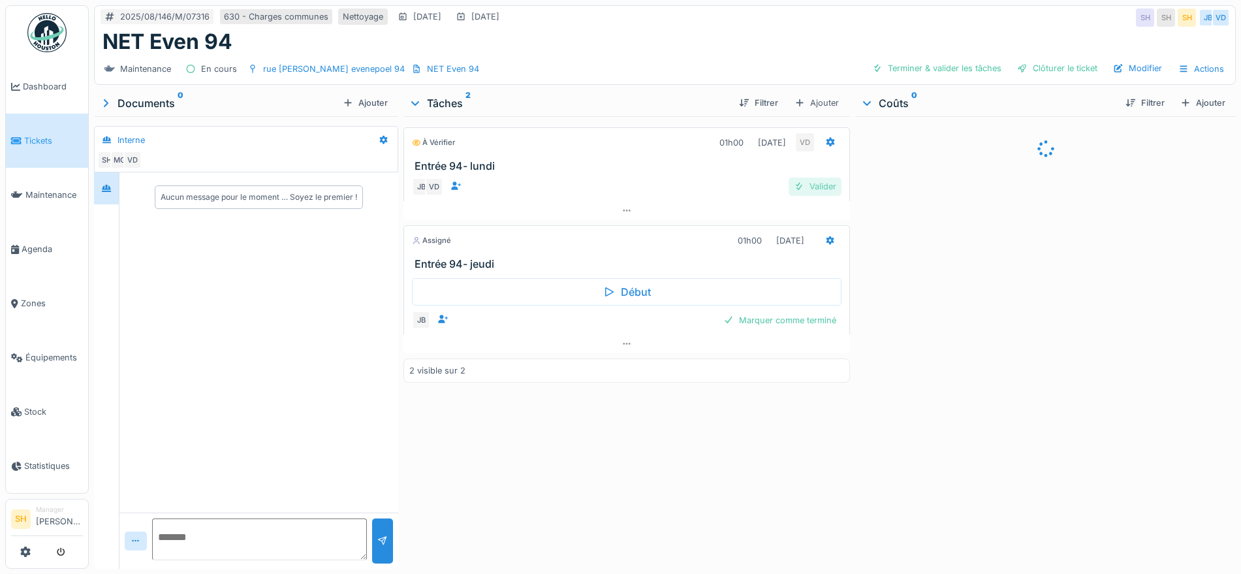
click at [818, 189] on div "Valider" at bounding box center [815, 187] width 53 height 18
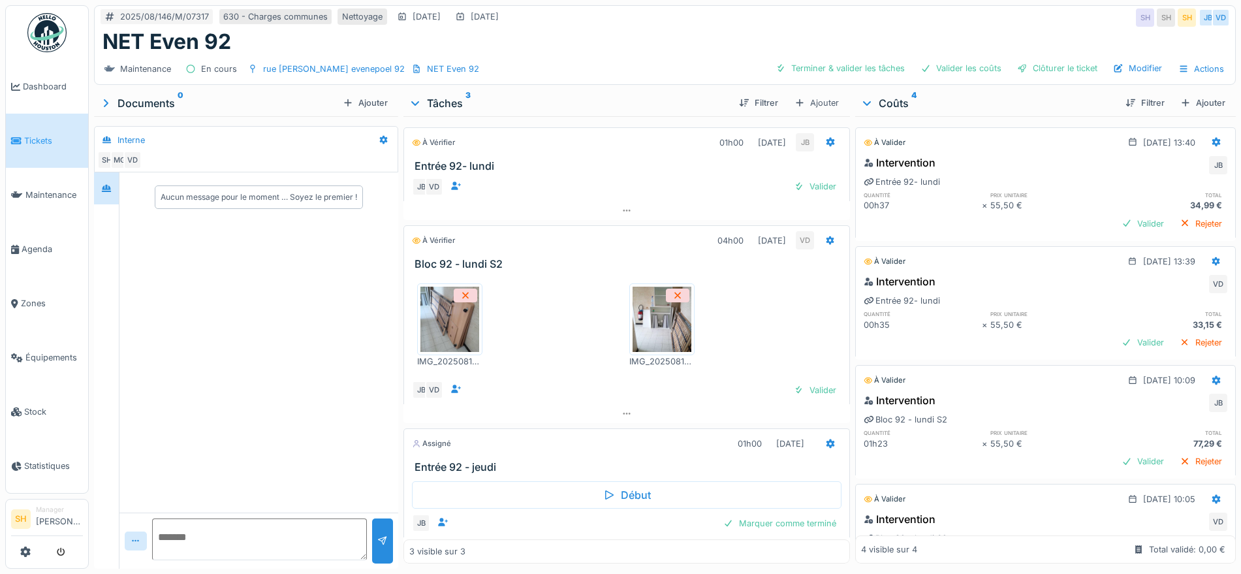
click at [464, 329] on img at bounding box center [450, 319] width 59 height 65
click at [660, 325] on img at bounding box center [662, 319] width 59 height 65
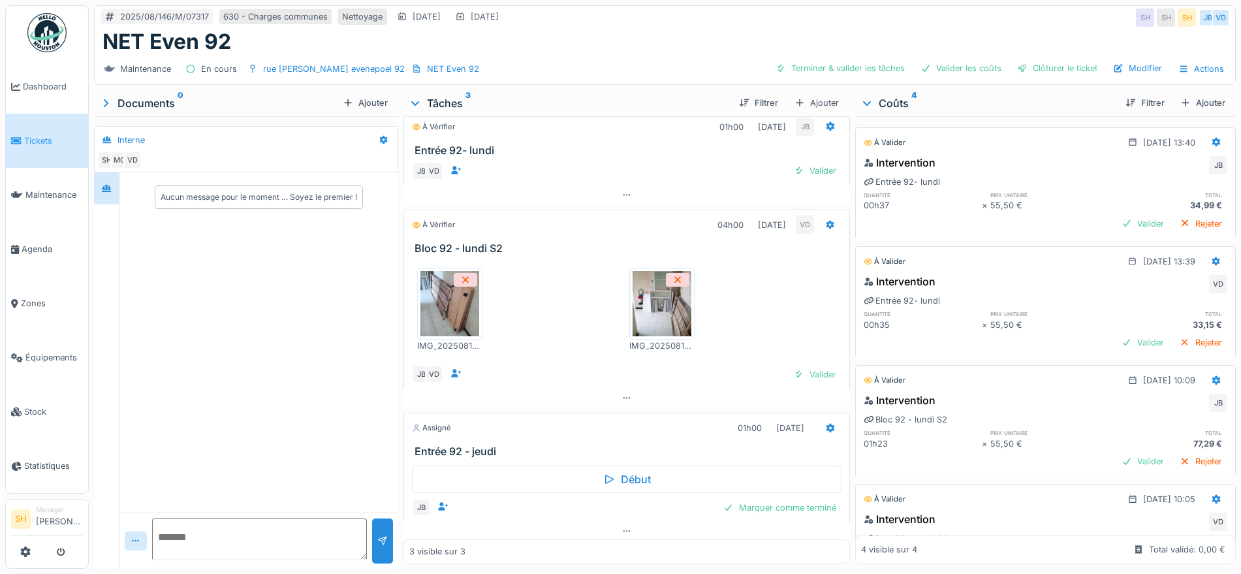
scroll to position [24, 0]
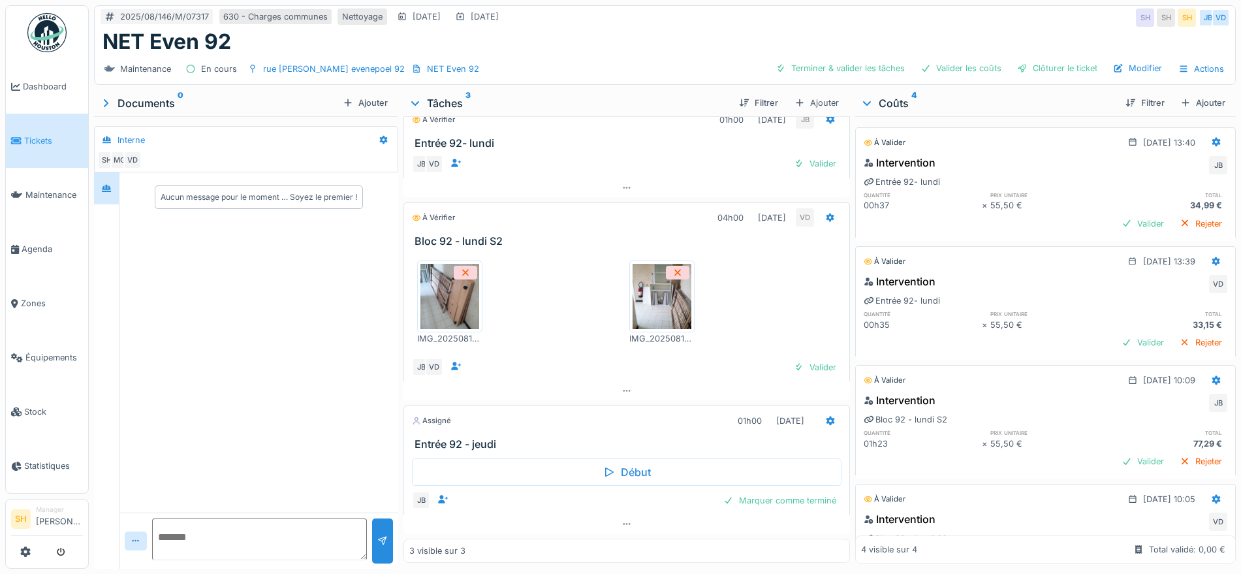
click at [430, 280] on img at bounding box center [450, 296] width 59 height 65
